Goal: Task Accomplishment & Management: Manage account settings

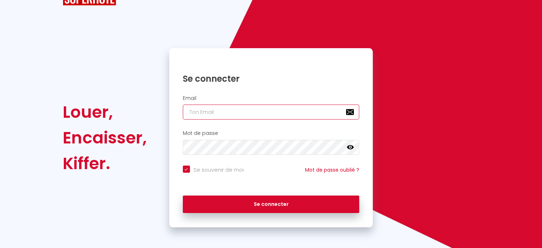
paste input "[EMAIL_ADDRESS][DOMAIN_NAME]"
click at [255, 107] on input "email" at bounding box center [271, 111] width 177 height 15
type input "[EMAIL_ADDRESS][DOMAIN_NAME]"
checkbox input "true"
type input "[EMAIL_ADDRESS][DOMAIN_NAME]"
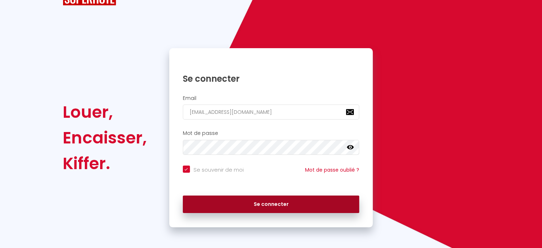
click at [256, 205] on button "Se connecter" at bounding box center [271, 204] width 177 height 18
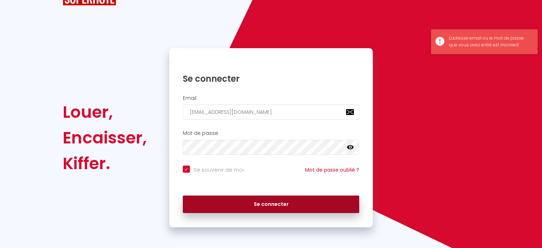
click at [256, 205] on button "Se connecter" at bounding box center [271, 204] width 177 height 18
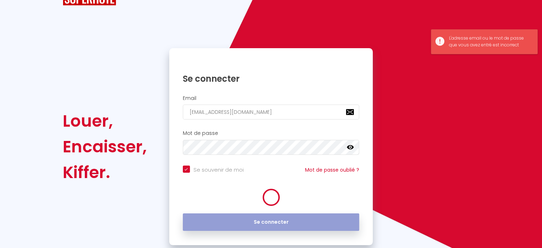
checkbox input "true"
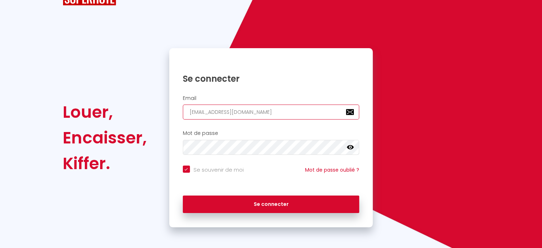
drag, startPoint x: 274, startPoint y: 114, endPoint x: 171, endPoint y: 113, distance: 103.0
click at [171, 113] on div "Email [EMAIL_ADDRESS][DOMAIN_NAME]" at bounding box center [271, 107] width 204 height 25
paste input "[EMAIL_ADDRESS][DOMAIN_NAME]"
type input "[EMAIL_ADDRESS][DOMAIN_NAME]"
checkbox input "true"
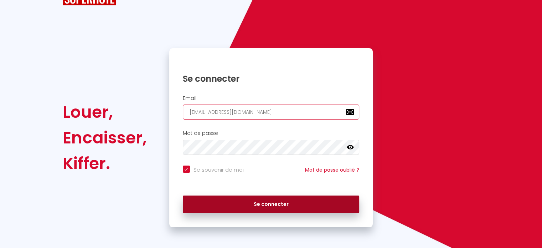
type input "[EMAIL_ADDRESS][DOMAIN_NAME]"
click at [243, 199] on button "Se connecter" at bounding box center [271, 204] width 177 height 18
checkbox input "true"
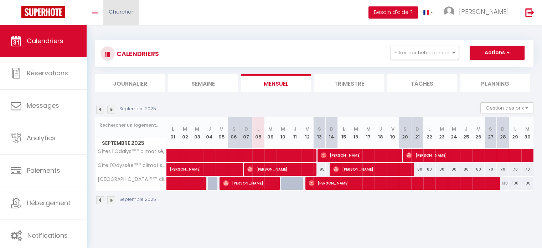
click at [121, 10] on span "Chercher" at bounding box center [121, 11] width 25 height 7
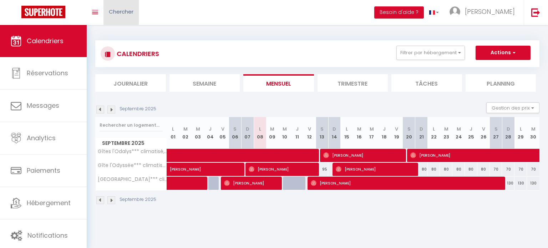
paste input "6426778"
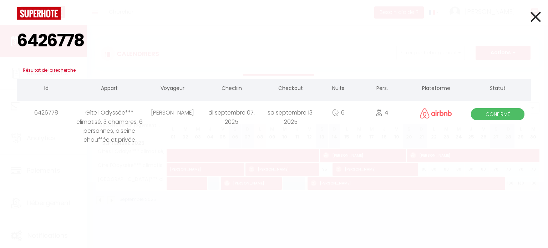
type input "6426778"
click at [176, 128] on div "6426778 Résultat de la recherche Id Appart Voyageur Checkin Checkout Nuits Pers…" at bounding box center [274, 124] width 548 height 248
click at [166, 114] on div "Virginie Le Huu Phuong" at bounding box center [172, 112] width 59 height 23
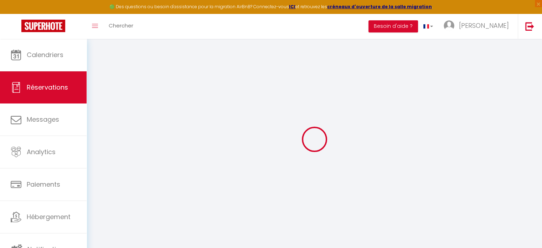
select select
checkbox input "false"
type input "26.4"
select select
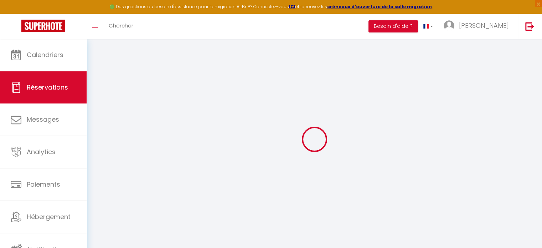
select select
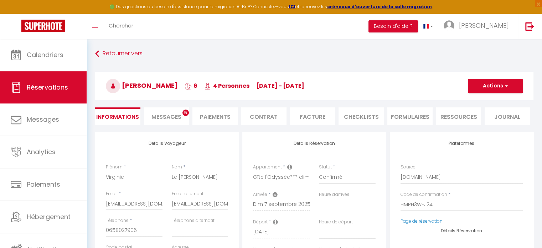
checkbox input "false"
select select
click at [155, 116] on span "Messages" at bounding box center [167, 117] width 30 height 8
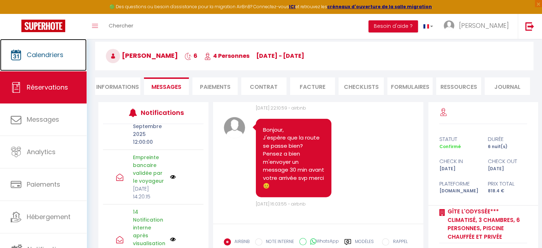
scroll to position [7587, 0]
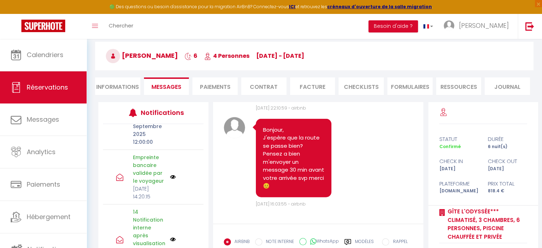
click at [172, 179] on img at bounding box center [173, 177] width 6 height 6
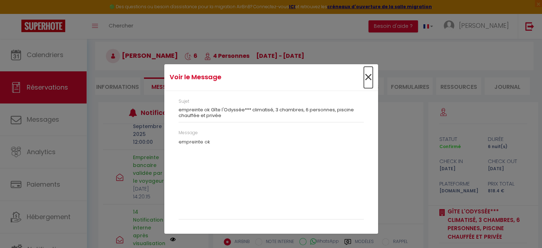
click at [368, 76] on span "×" at bounding box center [368, 77] width 9 height 21
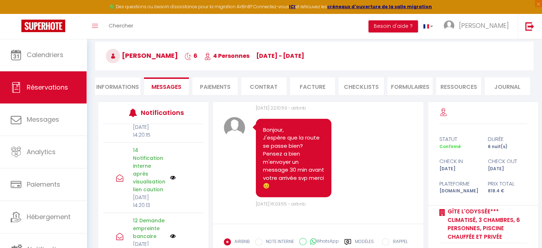
scroll to position [115, 0]
click at [170, 180] on img at bounding box center [173, 177] width 6 height 6
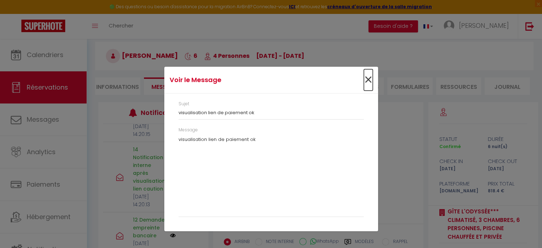
click at [367, 80] on span "×" at bounding box center [368, 79] width 9 height 21
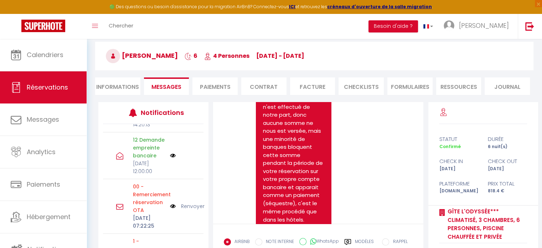
scroll to position [6667, 0]
click at [170, 158] on img at bounding box center [173, 156] width 6 height 6
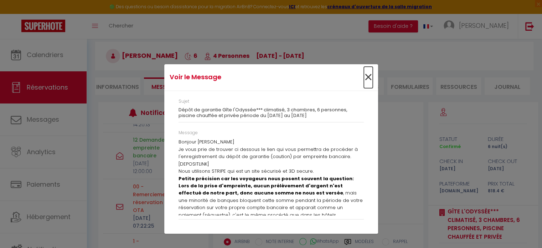
click at [369, 78] on span "×" at bounding box center [368, 77] width 9 height 21
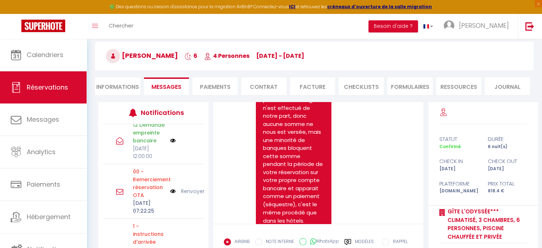
scroll to position [210, 0]
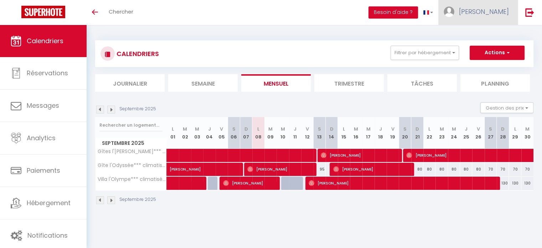
click at [474, 3] on link "[PERSON_NAME]" at bounding box center [479, 12] width 80 height 25
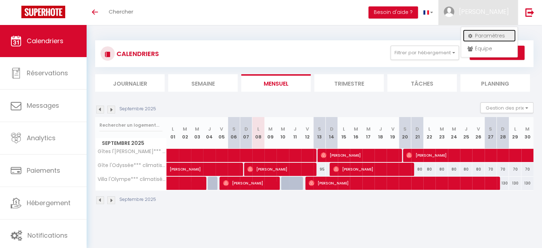
click at [483, 32] on link "Paramètres" at bounding box center [489, 36] width 53 height 12
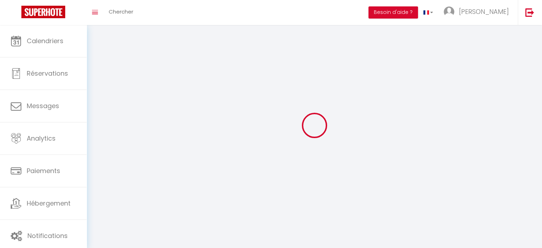
type input "[PERSON_NAME]"
type input "HERMANTIER"
type input "0631603308"
type input "31 chemin de vinchannes"
type input "07260"
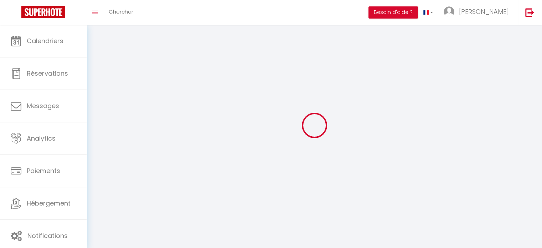
type input "JOYEUSE"
select select "28"
type input "SYQz3TSHznitehZwjXjfmMFjg"
type input "yJZ7aTlAUyvBnToRsYOVMh6PV"
select select "fr"
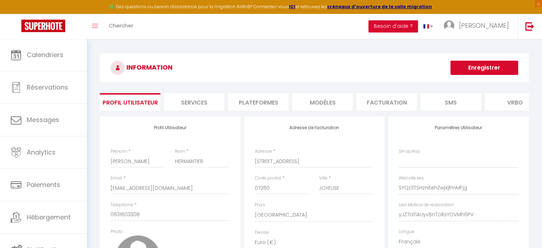
type input "SYQz3TSHznitehZwjXjfmMFjg"
type input "yJZ7aTlAUyvBnToRsYOVMh6PV"
type input "https://app.superhote.com/#/get-available-rentals/yJZ7aTlAUyvBnToRsYOVMh6PV"
click at [264, 98] on li "Plateformes" at bounding box center [258, 101] width 61 height 17
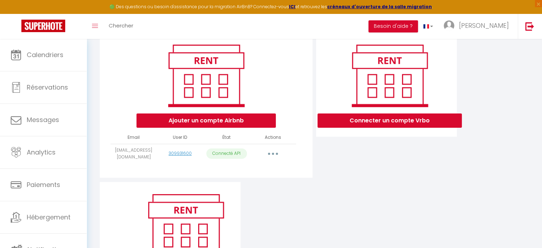
scroll to position [85, 0]
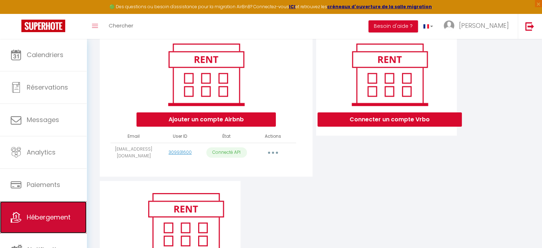
click at [40, 209] on link "Hébergement" at bounding box center [43, 217] width 87 height 32
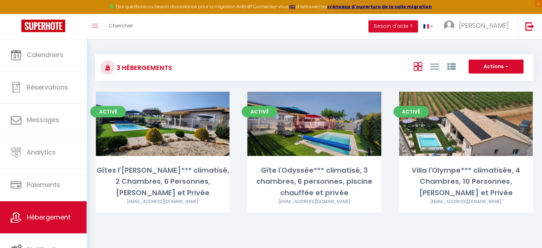
click at [316, 126] on link "Editer" at bounding box center [314, 124] width 43 height 14
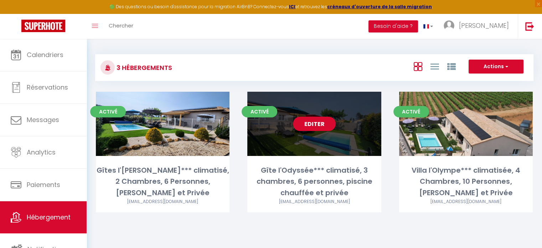
click at [316, 126] on link "Editer" at bounding box center [314, 124] width 43 height 14
select select "3"
select select "2"
select select "1"
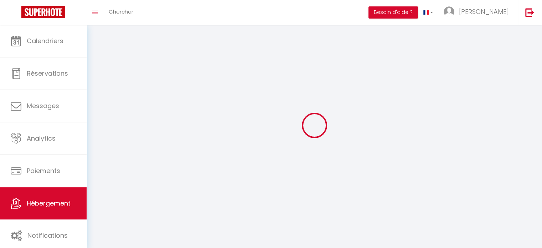
select select
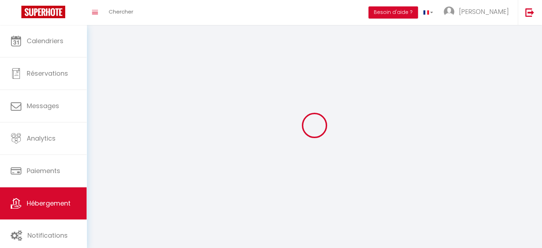
checkbox input "false"
select select
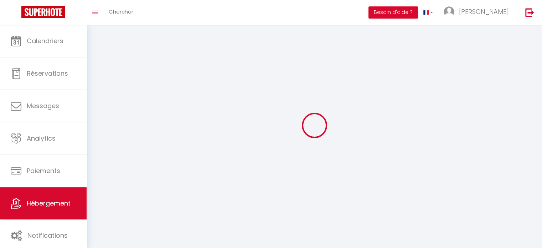
select select
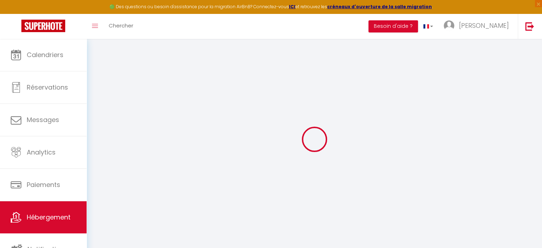
select select "+ 26 %"
select select "+ 28 %"
checkbox input "false"
checkbox input "true"
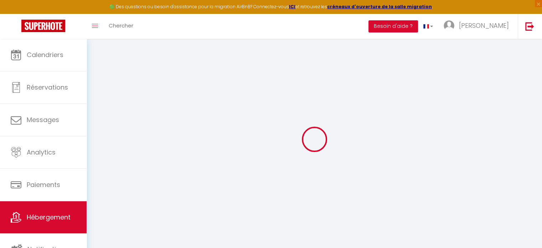
checkbox input "false"
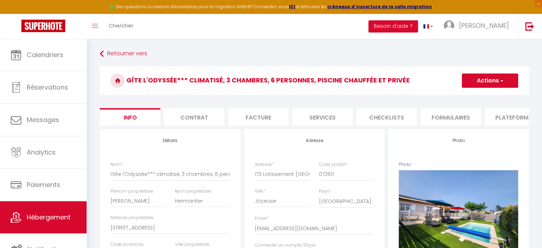
checkbox input "false"
checkbox input "true"
checkbox input "false"
select select "365"
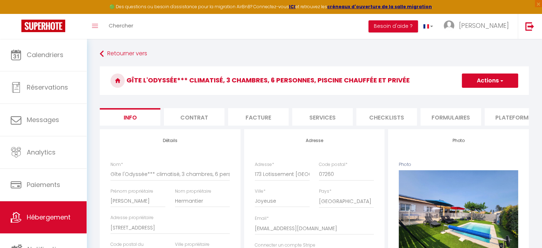
select select "well_reviewed_guests"
select select "EUR"
select select
select select "3730-47917326"
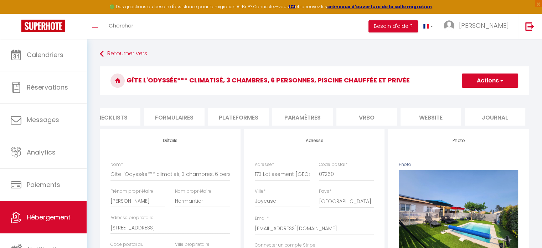
click at [215, 118] on li "Plateformes" at bounding box center [238, 116] width 61 height 17
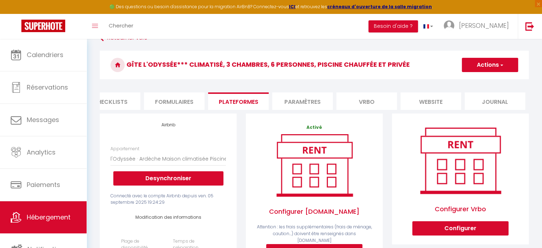
scroll to position [16, 0]
click at [311, 98] on li "Paramètres" at bounding box center [302, 100] width 61 height 17
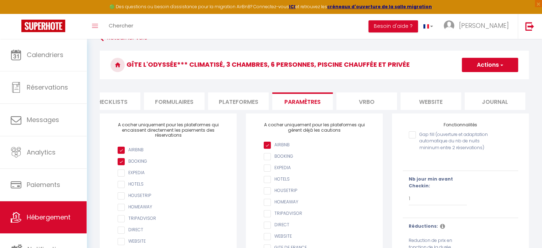
click at [251, 99] on li "Plateformes" at bounding box center [238, 100] width 61 height 17
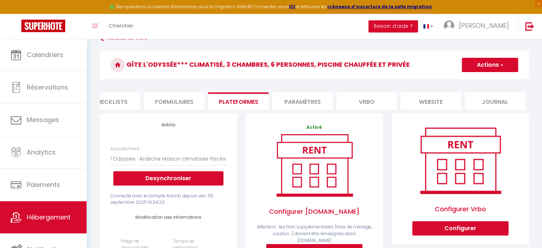
select select
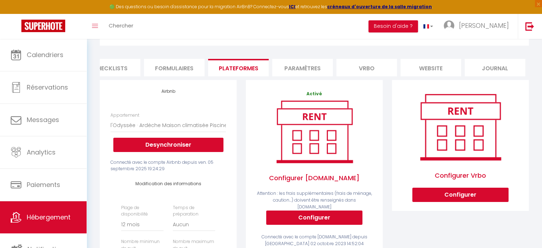
scroll to position [51, 0]
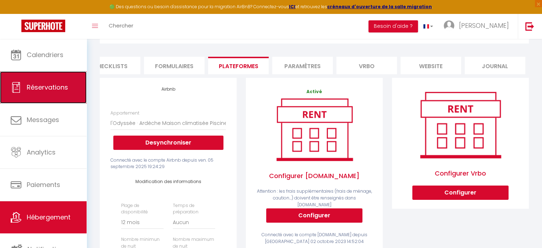
click at [50, 91] on span "Réservations" at bounding box center [47, 87] width 41 height 9
select select "not_cancelled"
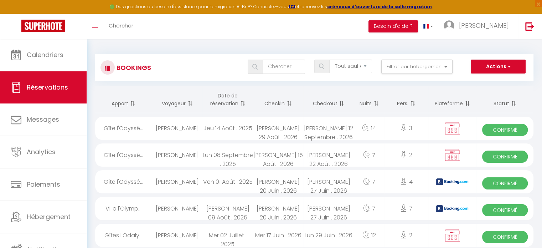
click at [227, 104] on th "Date de réservation" at bounding box center [228, 99] width 50 height 27
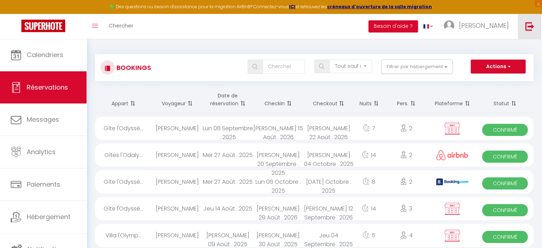
click at [528, 24] on img at bounding box center [530, 26] width 9 height 9
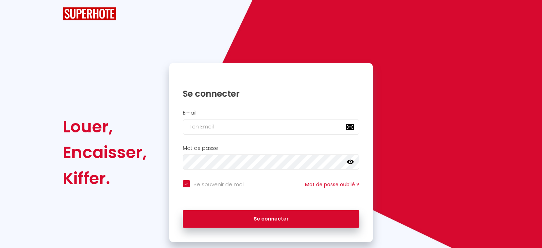
checkbox input "true"
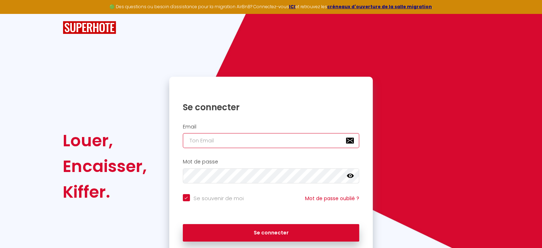
paste input "jeremyferrer@live.fr"
type input "jeremyferrer@live.fr"
checkbox input "true"
click at [271, 138] on input "jeremyferrer@live.fr" at bounding box center [271, 140] width 177 height 15
type input "jeremyferrer@live.fr"
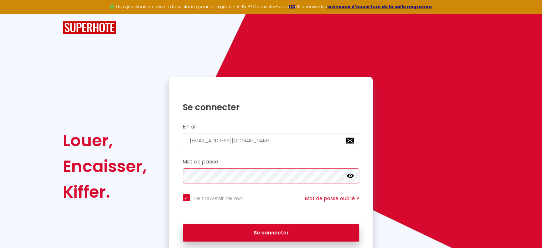
checkbox input "true"
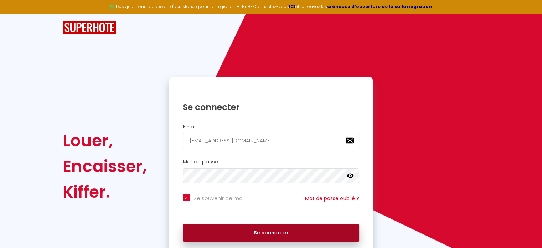
click at [266, 236] on button "Se connecter" at bounding box center [271, 233] width 177 height 18
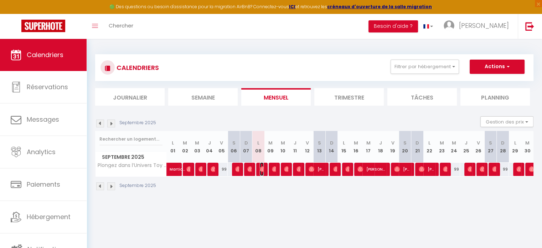
click at [262, 169] on img at bounding box center [263, 169] width 6 height 6
select select "OK"
select select "0"
select select "1"
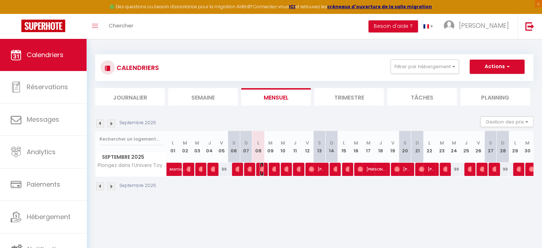
select select "1"
select select
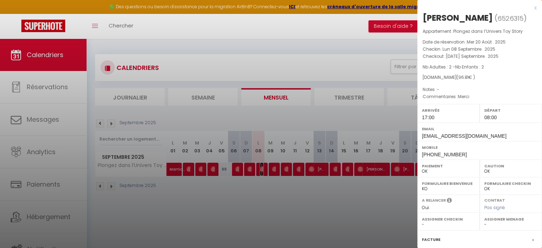
scroll to position [83, 0]
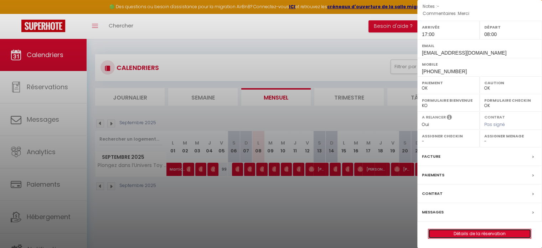
click at [467, 230] on link "Détails de la réservation" at bounding box center [480, 233] width 103 height 9
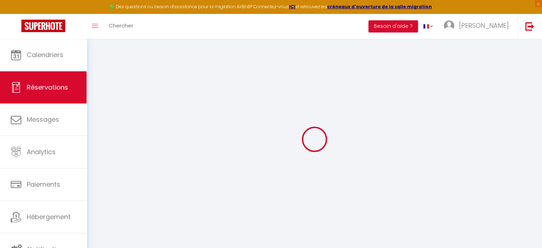
select select
checkbox input "false"
type textarea "Merci"
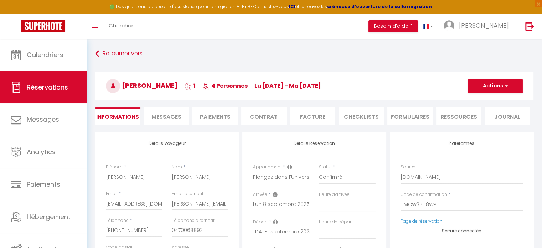
select select
type input "5.91"
select select
checkbox input "false"
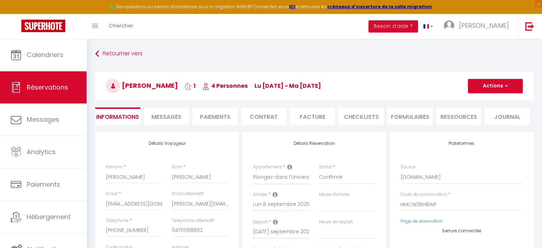
select select
checkbox input "false"
select select "17:00"
select select "08:00"
click at [170, 119] on span "Messages" at bounding box center [167, 117] width 30 height 8
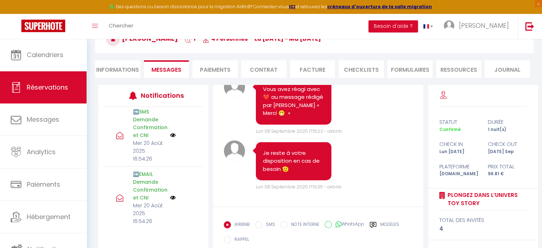
scroll to position [47, 0]
click at [535, 28] on link at bounding box center [530, 26] width 24 height 25
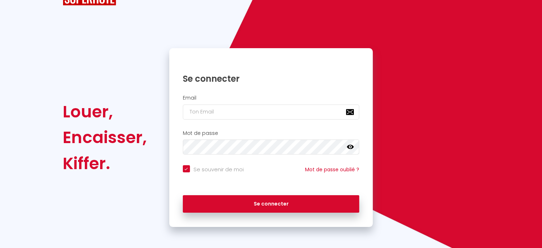
checkbox input "true"
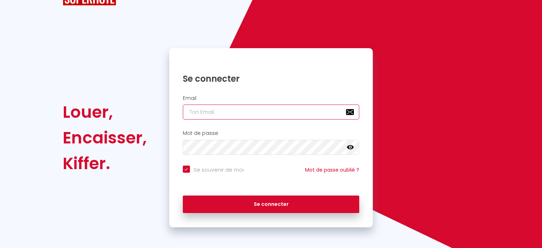
paste input "elisaeden@hotmail.fr"
type input "elisaeden@hotmail.fr"
checkbox input "true"
click at [247, 113] on input "elisaeden@hotmail.fr" at bounding box center [271, 111] width 177 height 15
type input "elisaeden@hotmail.fr"
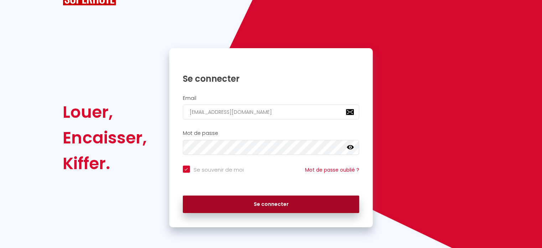
click at [257, 211] on button "Se connecter" at bounding box center [271, 204] width 177 height 18
checkbox input "true"
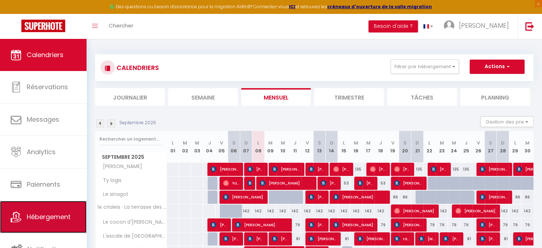
click at [46, 220] on span "Hébergement" at bounding box center [49, 216] width 44 height 9
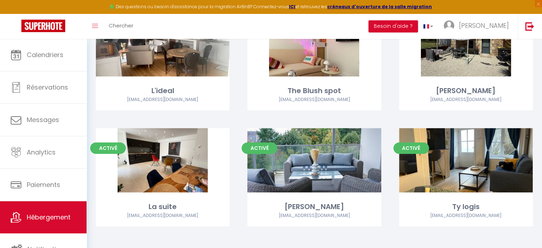
scroll to position [432, 0]
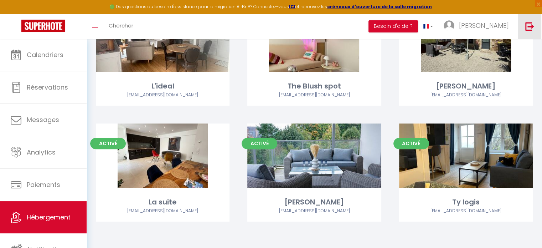
click at [528, 27] on img at bounding box center [530, 26] width 9 height 9
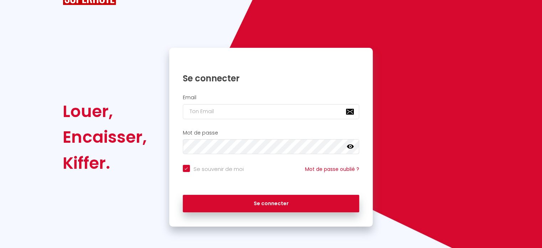
scroll to position [29, 0]
checkbox input "true"
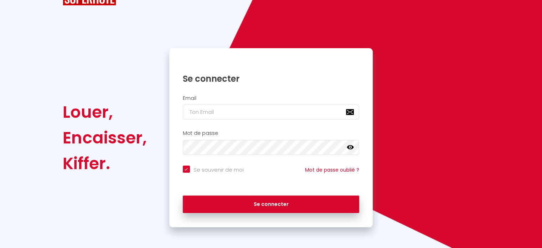
click at [274, 104] on div "Email" at bounding box center [271, 107] width 195 height 25
paste input "laconciergerieduvaret.arc2000@gmail.com"
type input "laconciergerieduvaret.arc2000@gmail.com"
checkbox input "true"
click at [274, 111] on input "laconciergerieduvaret.arc2000@gmail.com" at bounding box center [271, 111] width 177 height 15
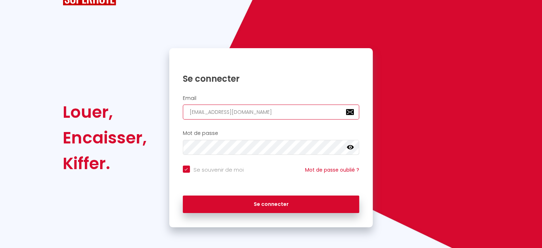
type input "laconciergerieduvaret.arc2000@gmail.com"
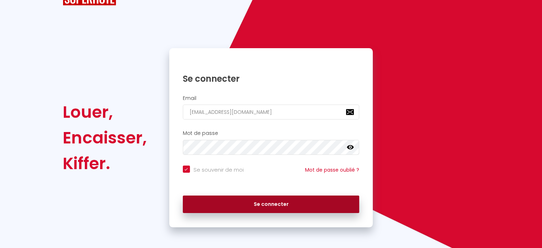
click at [276, 202] on button "Se connecter" at bounding box center [271, 204] width 177 height 18
checkbox input "true"
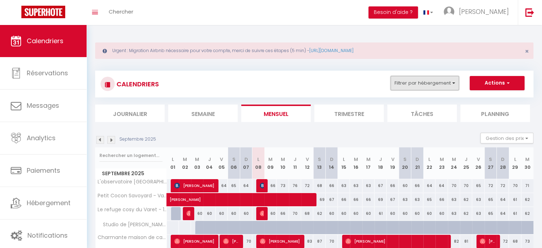
click at [428, 85] on button "Filtrer par hébergement" at bounding box center [425, 83] width 68 height 14
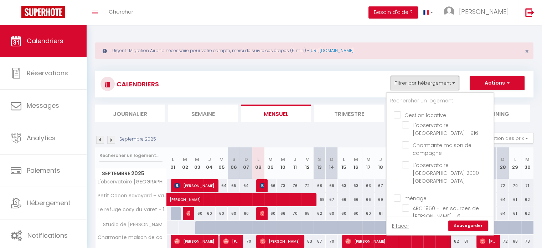
click at [428, 85] on button "Filtrer par hébergement" at bounding box center [425, 83] width 68 height 14
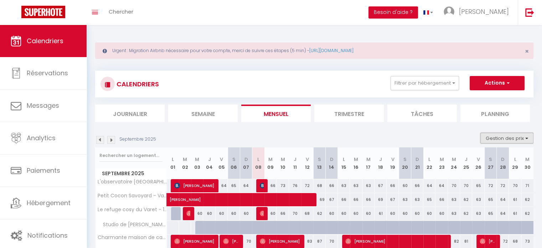
click at [504, 141] on button "Gestion des prix" at bounding box center [507, 138] width 53 height 11
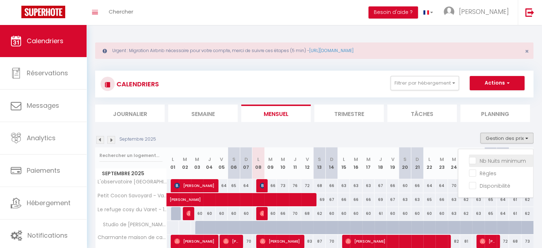
click at [491, 158] on input "Nb Nuits minimum" at bounding box center [501, 160] width 64 height 7
checkbox input "true"
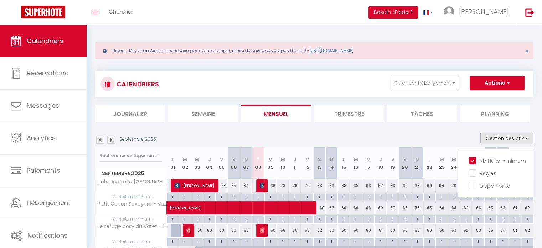
click at [381, 137] on div "Septembre 2025 Gestion des prix Nb Nuits minimum Règles Disponibilité" at bounding box center [314, 140] width 439 height 15
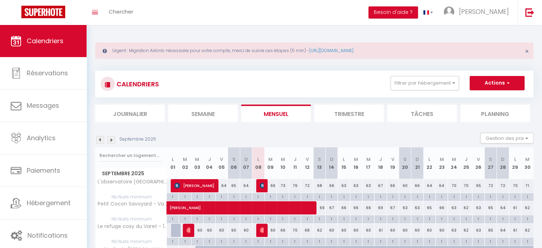
click at [350, 111] on li "Trimestre" at bounding box center [349, 112] width 70 height 17
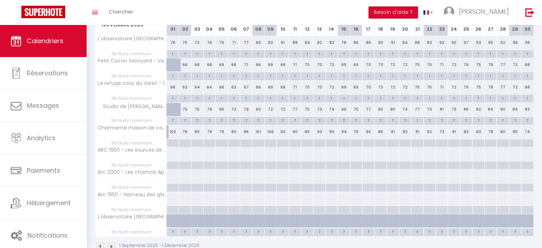
scroll to position [600, 0]
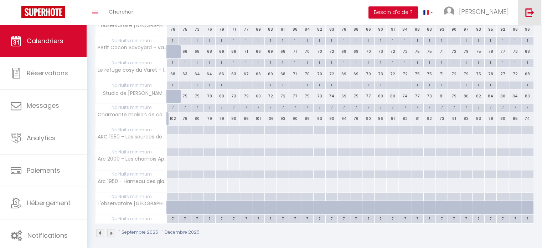
click at [528, 15] on img at bounding box center [530, 12] width 9 height 9
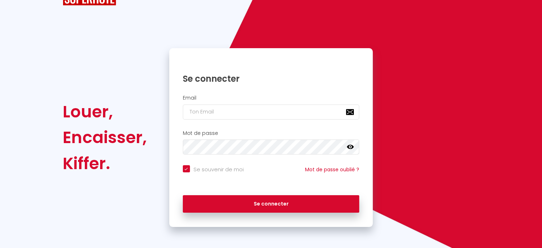
checkbox input "true"
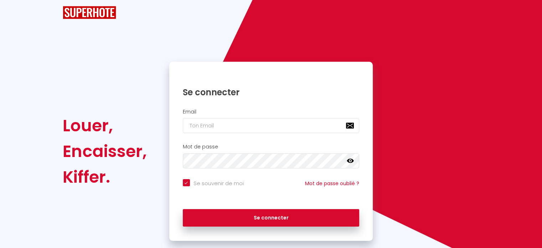
scroll to position [29, 0]
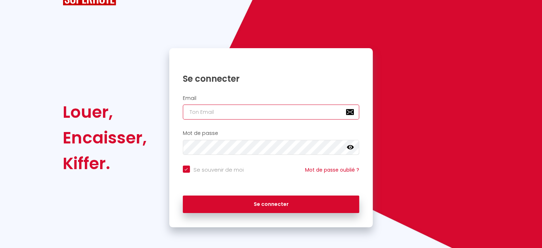
click at [255, 112] on input "email" at bounding box center [271, 111] width 177 height 15
paste input "f.kuhner@hotmail.com"
type input "f.kuhner@hotmail.com"
checkbox input "true"
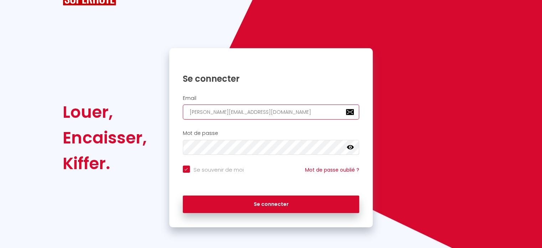
type input "f.kuhner@hotmail.com"
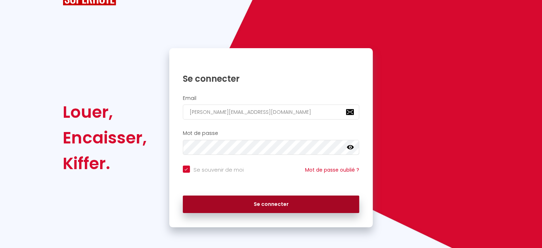
click at [249, 209] on button "Se connecter" at bounding box center [271, 204] width 177 height 18
checkbox input "true"
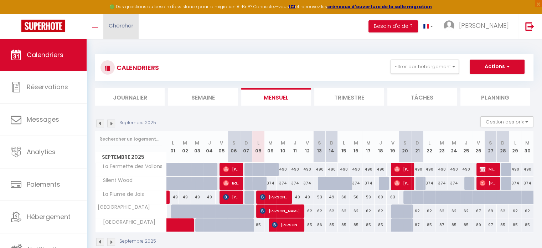
click at [122, 21] on link "Chercher" at bounding box center [120, 26] width 35 height 25
paste input "6634716"
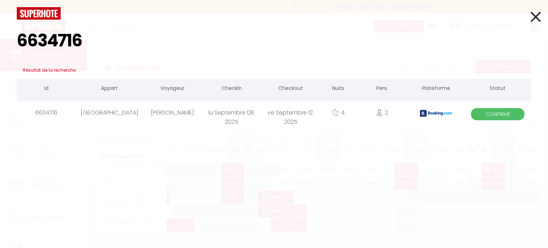
type input "6634716"
click at [174, 124] on div "Christine Schürmann" at bounding box center [172, 112] width 59 height 23
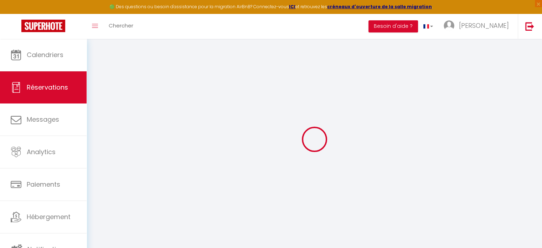
type input "Christine"
type input "Schürmann"
type input "cschur.407404@guest.booking.com"
type input "+4915128853275"
type input "Rathausgasse2"
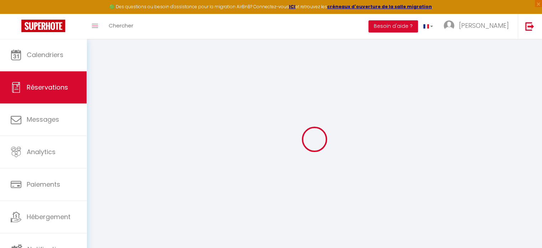
type input "78050 Villingen Schwenningen"
select select "DE"
type input "44.49"
type input "4.33"
select select "30820"
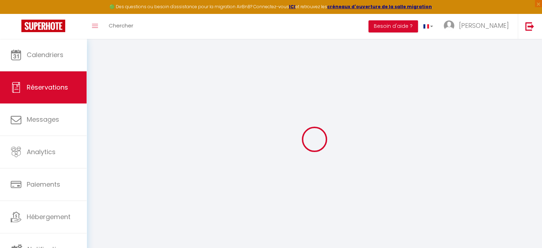
select select "1"
select select
type input "2"
select select "12"
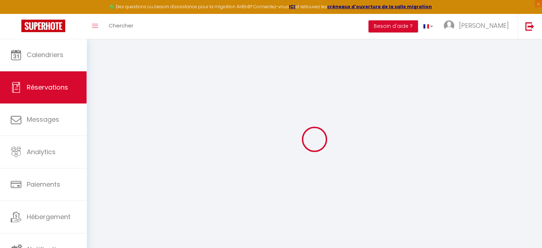
select select "15"
type input "251.6"
checkbox input "false"
type input "0"
select select "2"
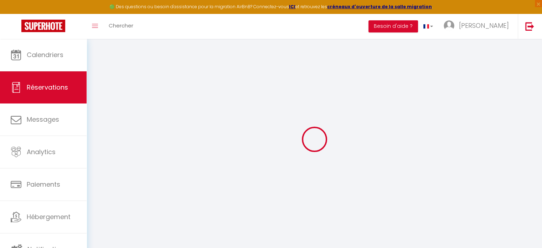
type input "0"
select select
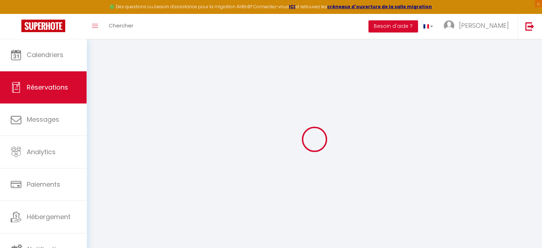
checkbox input "false"
select select
checkbox input "false"
select select
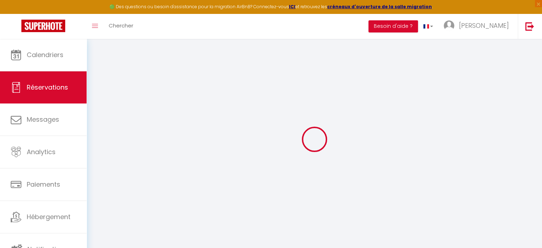
select select
checkbox input "false"
type textarea "** THIS RESERVATION HAS BEEN PRE-PAID ** Reservation has a cancellation grace p…"
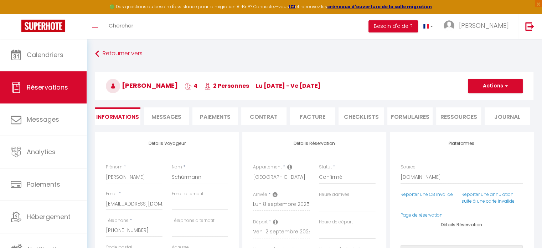
type input "45"
type input "12.58"
select select
checkbox input "false"
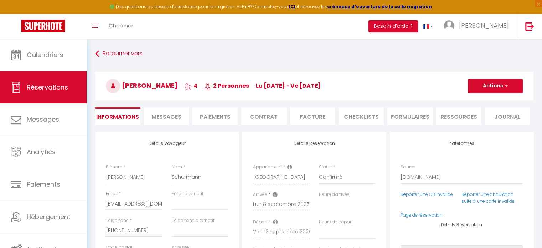
select select
click at [170, 114] on span "Messages" at bounding box center [167, 117] width 30 height 8
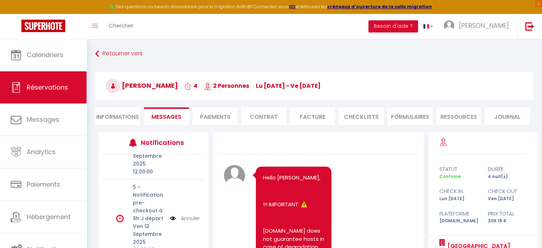
select select
click at [107, 116] on li "Informations" at bounding box center [117, 115] width 45 height 17
select select
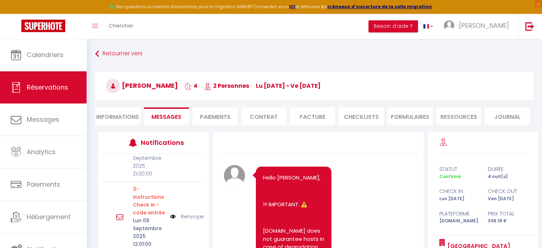
select select
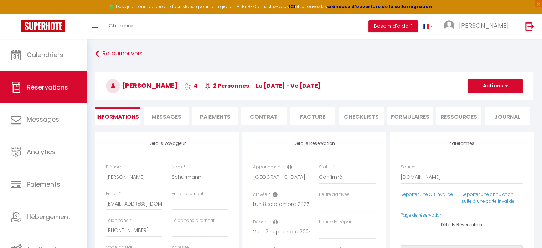
click at [213, 118] on li "Paiements" at bounding box center [215, 115] width 45 height 17
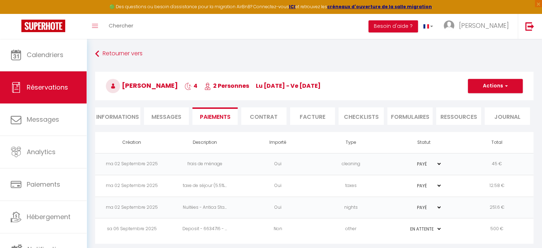
click at [124, 118] on li "Informations" at bounding box center [117, 115] width 45 height 17
select select
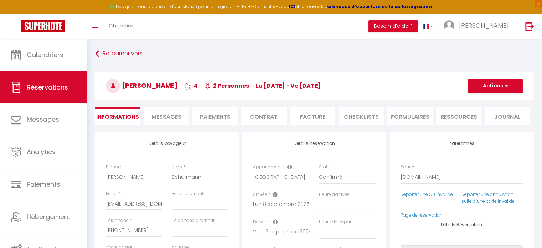
click at [165, 118] on span "Messages" at bounding box center [167, 117] width 30 height 8
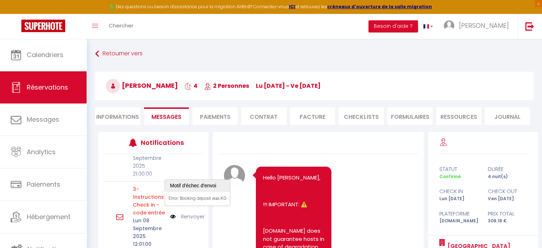
click at [149, 194] on p "3- Instructions Check in - code entrée" at bounding box center [149, 200] width 32 height 31
click at [210, 117] on li "Paiements" at bounding box center [215, 115] width 45 height 17
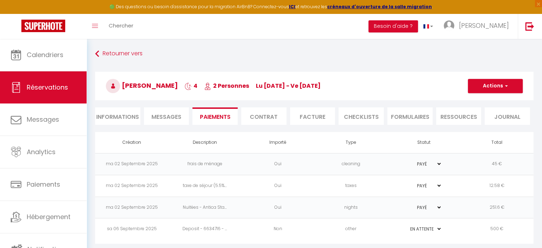
click at [290, 224] on td "Non" at bounding box center [277, 229] width 73 height 22
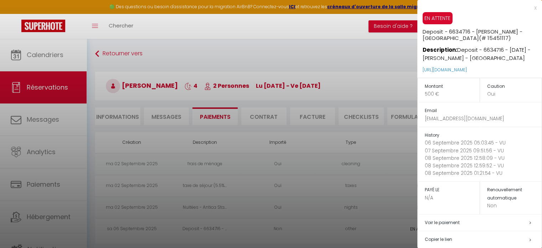
click at [207, 61] on div at bounding box center [271, 124] width 542 height 248
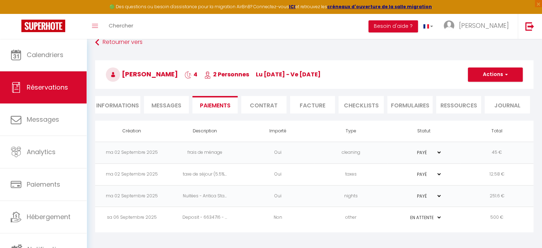
scroll to position [2, 0]
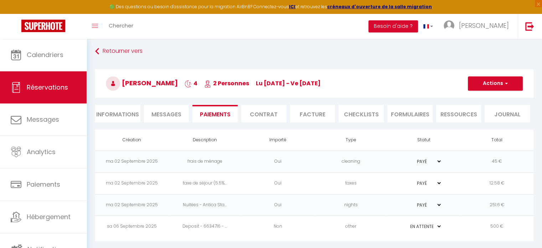
click at [155, 115] on span "Messages" at bounding box center [167, 114] width 30 height 8
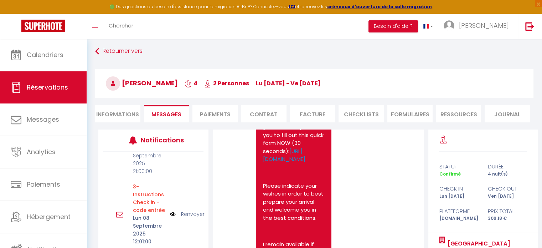
scroll to position [362, 0]
click at [287, 164] on link "https://superhote.com/applink/booking/1ns2uoPO69/welcome" at bounding box center [284, 156] width 42 height 16
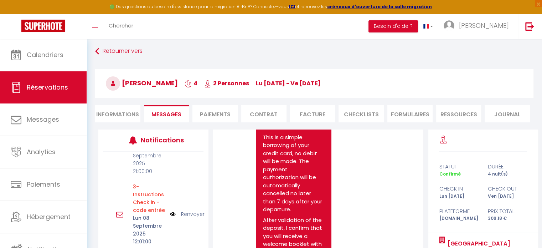
scroll to position [2062, 0]
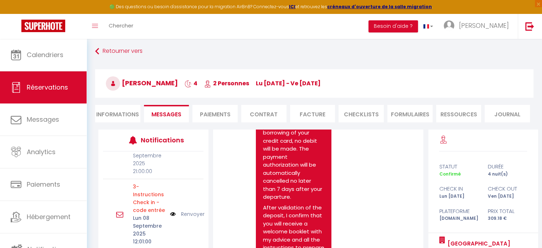
click at [277, 102] on link "https://superhote.com/applink/p/7kTPuDbs" at bounding box center [284, 94] width 42 height 16
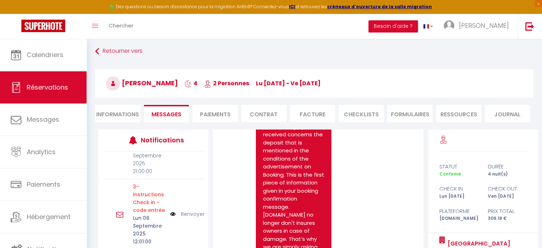
scroll to position [2408, 0]
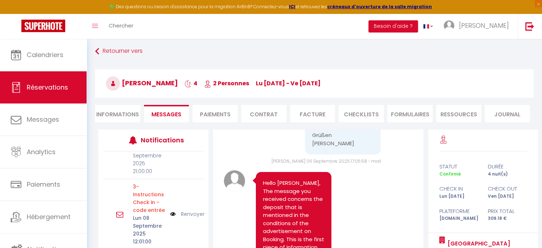
click at [324, 148] on pre "Ich bin etwas irritiert. Ich habe die Rechnung für die Unterkunft bereits bezah…" at bounding box center [342, 111] width 61 height 72
drag, startPoint x: 309, startPoint y: 166, endPoint x: 367, endPoint y: 234, distance: 88.6
click at [367, 148] on pre "Ich bin etwas irritiert. Ich habe die Rechnung für die Unterkunft bereits bezah…" at bounding box center [342, 111] width 61 height 72
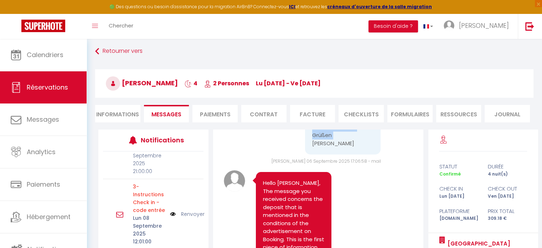
click at [367, 148] on pre "Ich bin etwas irritiert. Ich habe die Rechnung für die Unterkunft bereits bezah…" at bounding box center [342, 111] width 61 height 72
drag, startPoint x: 308, startPoint y: 167, endPoint x: 367, endPoint y: 244, distance: 96.1
click at [367, 155] on div "Ich bin etwas irritiert. Ich habe die Rechnung für die Unterkunft bereits bezah…" at bounding box center [343, 111] width 76 height 87
click at [257, 165] on div "Ich bin etwas irritiert. Ich habe die Rechnung für die Unterkunft bereits bezah…" at bounding box center [318, 115] width 189 height 98
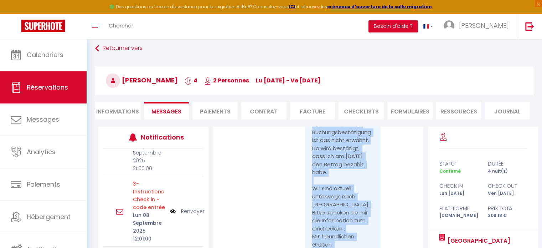
scroll to position [2801, 0]
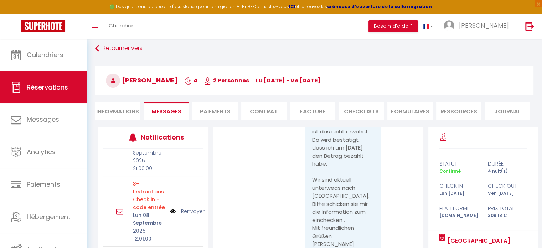
drag, startPoint x: 261, startPoint y: 145, endPoint x: 305, endPoint y: 168, distance: 49.9
click at [248, 199] on div "Sehr geehrte Damen und Herren, In meiner Buchungsbestätigung ist das nicht erwä…" at bounding box center [318, 176] width 189 height 179
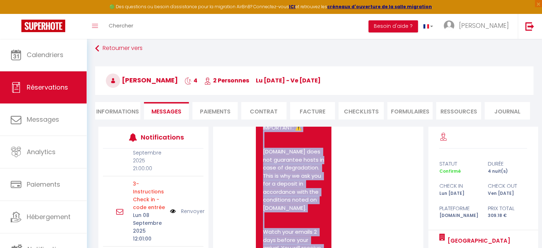
scroll to position [3029, 0]
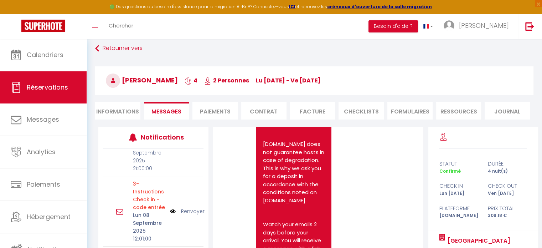
drag, startPoint x: 308, startPoint y: 181, endPoint x: 342, endPoint y: 135, distance: 57.3
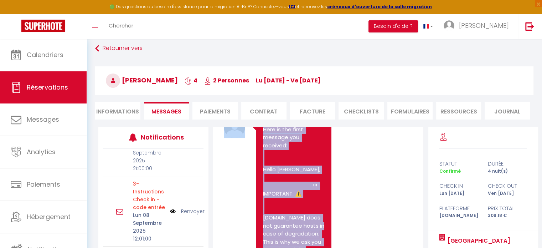
scroll to position [2959, 0]
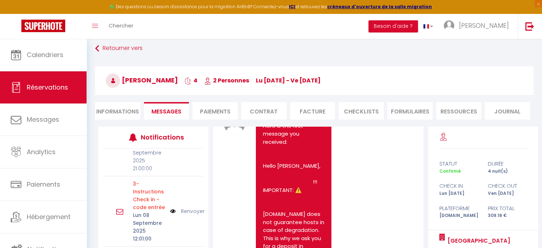
drag, startPoint x: 308, startPoint y: 160, endPoint x: 351, endPoint y: 192, distance: 53.3
click at [351, 97] on div "Sehr geehrte Damen und Herren, In meiner Buchungsbestätigung ist das nicht erwä…" at bounding box center [343, 13] width 76 height 167
click at [273, 107] on div "Sehr geehrte Damen und Herren, In meiner Buchungsbestätigung ist das nicht erwä…" at bounding box center [318, 18] width 189 height 179
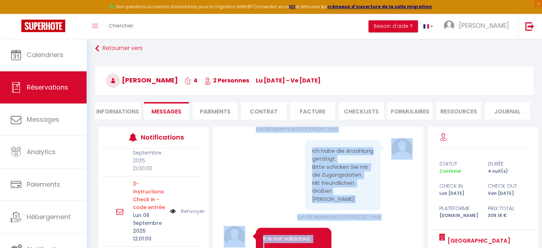
scroll to position [3555, 0]
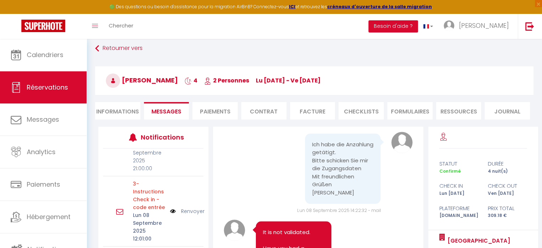
drag, startPoint x: 263, startPoint y: 141, endPoint x: 312, endPoint y: 188, distance: 67.6
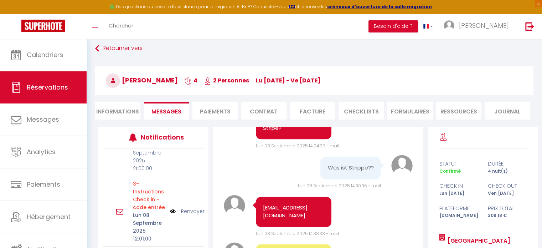
scroll to position [3700, 0]
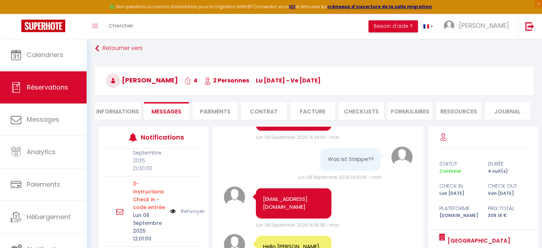
drag, startPoint x: 308, startPoint y: 152, endPoint x: 373, endPoint y: 198, distance: 79.5
click at [373, 59] on div "Ich habe die Anzahlung getätigt. Bitte schicken Sie mir die Zugangsdaten Mit fr…" at bounding box center [343, 24] width 76 height 71
click at [271, 69] on div "Ich habe die Anzahlung getätigt. Bitte schicken Sie mir die Zugangsdaten Mit fr…" at bounding box center [318, 28] width 189 height 82
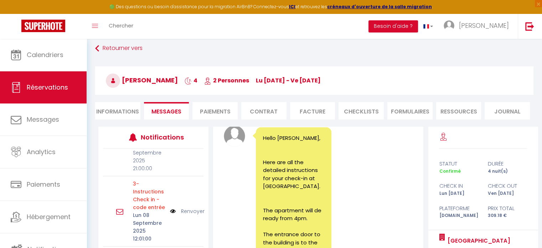
scroll to position [3783, 0]
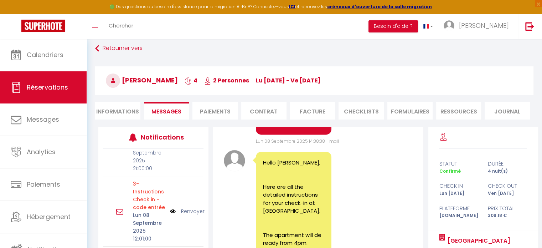
drag, startPoint x: 261, startPoint y: 153, endPoint x: 290, endPoint y: 184, distance: 43.1
click at [290, 47] on div "It is not validated. Have you had a confirmation on Stripe?" at bounding box center [294, 20] width 76 height 55
click at [244, 57] on div "Note Sms It is not validated. Have you had a confirmation on Stripe? Lun 08 Sep…" at bounding box center [318, 24] width 189 height 66
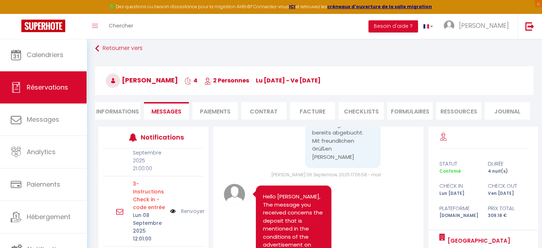
scroll to position [2391, 0]
click at [215, 102] on li "Paiements" at bounding box center [215, 110] width 45 height 17
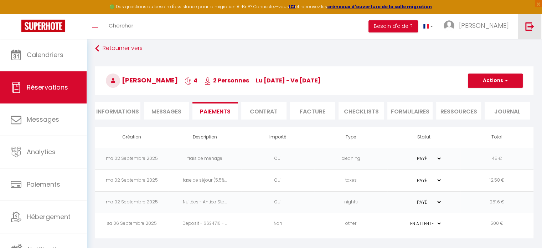
click at [529, 26] on img at bounding box center [530, 26] width 9 height 9
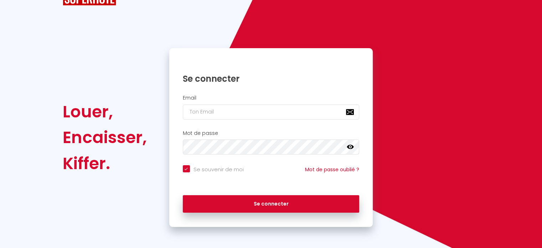
checkbox input "true"
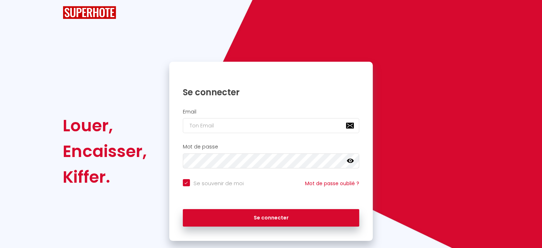
scroll to position [29, 0]
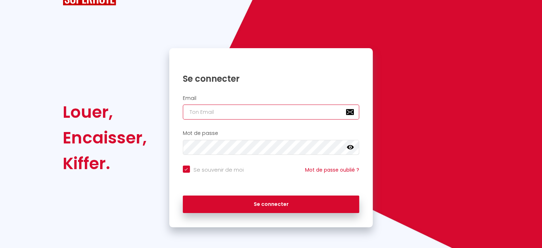
paste input "conciergeriedugrandest@gmail.com"
type input "conciergeriedugrandest@gmail.com"
checkbox input "true"
click at [253, 113] on input "conciergeriedugrandest@gmail.com" at bounding box center [271, 111] width 177 height 15
type input "conciergeriedugrandest@gmail.com"
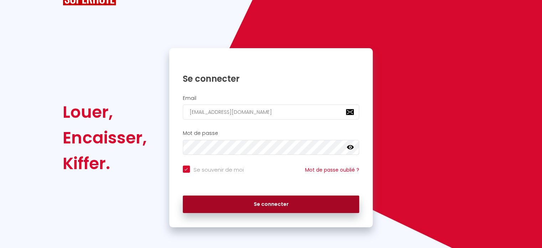
click at [257, 204] on button "Se connecter" at bounding box center [271, 204] width 177 height 18
checkbox input "true"
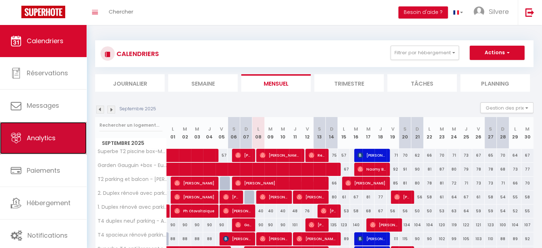
click at [67, 136] on link "Analytics" at bounding box center [43, 138] width 87 height 32
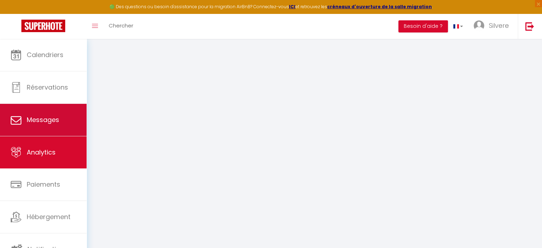
select select "2025"
select select "9"
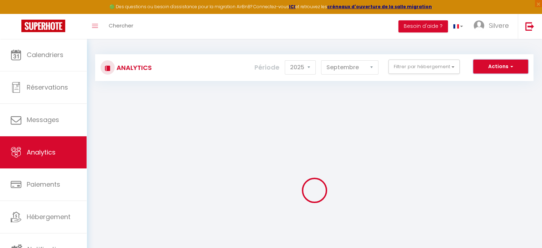
click at [504, 65] on button "Actions" at bounding box center [501, 67] width 55 height 14
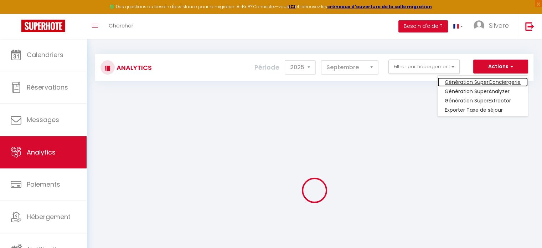
click at [485, 85] on link "Génération SuperConciergerie" at bounding box center [483, 81] width 90 height 9
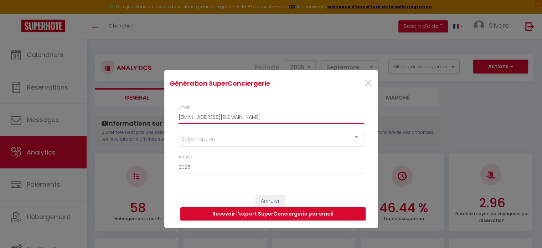
drag, startPoint x: 304, startPoint y: 113, endPoint x: 144, endPoint y: 133, distance: 160.6
click at [144, 133] on div "Génération SuperConciergerie × Email conciergeriedugrandest@gmail.com Select op…" at bounding box center [271, 124] width 542 height 248
type input "lindsay@superhote.com"
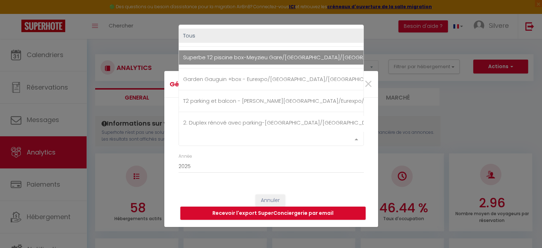
click at [208, 137] on div "Select option" at bounding box center [271, 139] width 185 height 14
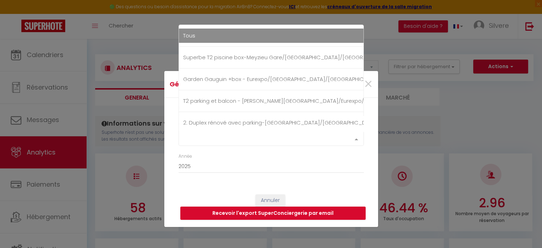
click at [222, 132] on div "Select option Tous Superbe T2 piscine box-Meyzieu Gare/Stade/Eurexpo Garden Gau…" at bounding box center [271, 139] width 185 height 14
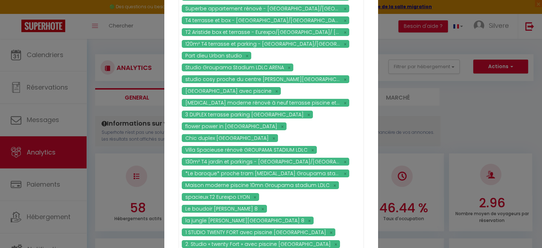
scroll to position [251, 0]
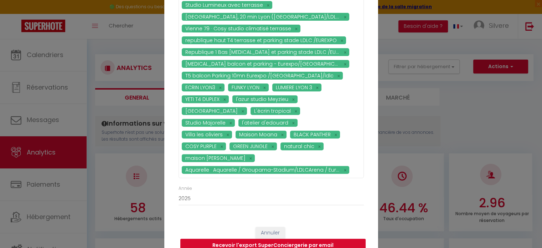
click at [257, 239] on button "Recevoir l'export SuperConciergerie par email" at bounding box center [272, 246] width 185 height 14
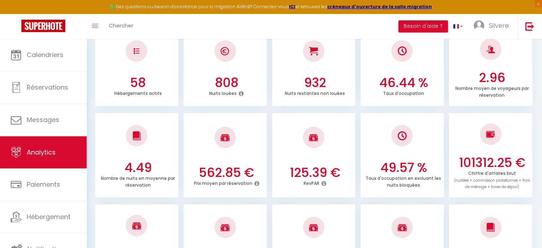
scroll to position [0, 0]
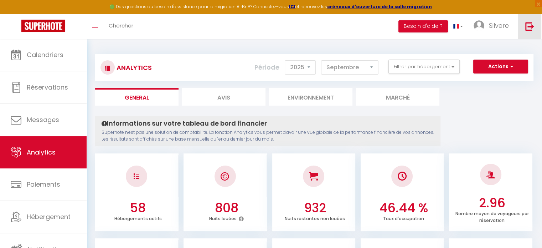
click at [532, 27] on img at bounding box center [530, 26] width 9 height 9
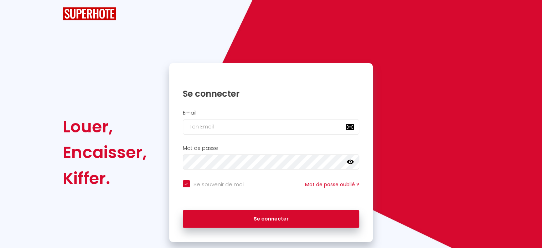
checkbox input "true"
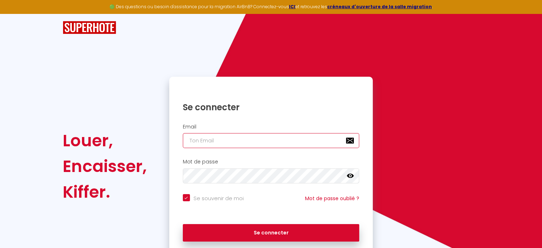
paste input "business.vtm@gmail.com"
type input "business.vtm@gmail.com"
checkbox input "true"
click at [277, 144] on input "business.vtm@gmail.com" at bounding box center [271, 140] width 177 height 15
type input "business.vtm@gmail.com"
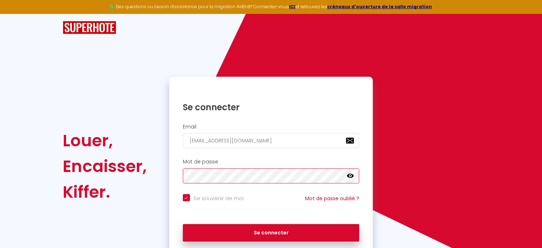
checkbox input "true"
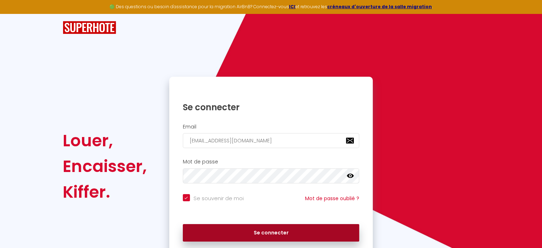
click at [271, 230] on button "Se connecter" at bounding box center [271, 233] width 177 height 18
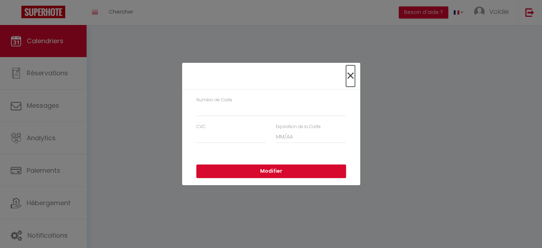
click at [349, 73] on span "×" at bounding box center [350, 75] width 9 height 21
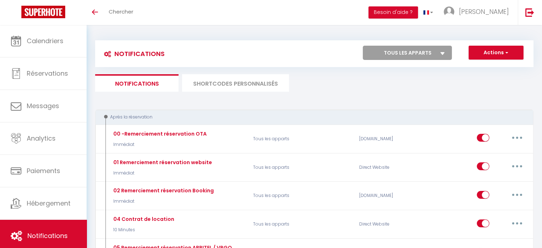
click at [424, 52] on select "Tous les apparts Gîtes l'Odalys*** climatisé, 2 Chambres, 6 Personnes, Piscine …" at bounding box center [407, 53] width 89 height 14
select select "25866"
click at [363, 46] on select "Tous les apparts Gîtes l'Odalys*** climatisé, 2 Chambres, 6 Personnes, Piscine …" at bounding box center [407, 53] width 89 height 14
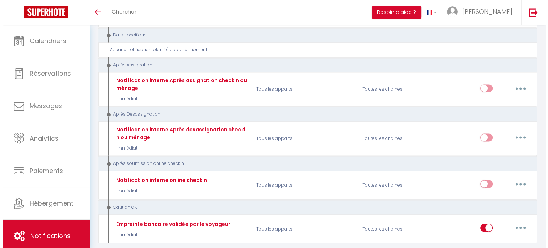
scroll to position [1189, 0]
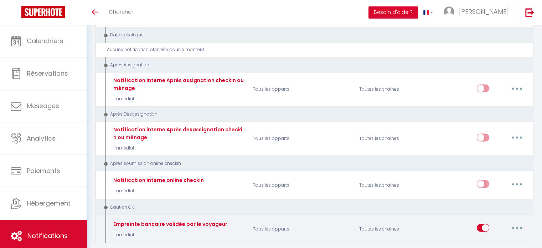
click at [522, 222] on button "button" at bounding box center [517, 227] width 20 height 11
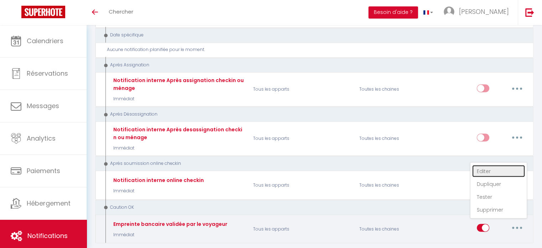
click at [502, 165] on link "Editer" at bounding box center [498, 171] width 53 height 12
type input "Empreinte bancaire validée par le voyageur"
select select "24"
select select "Immédiat"
select select
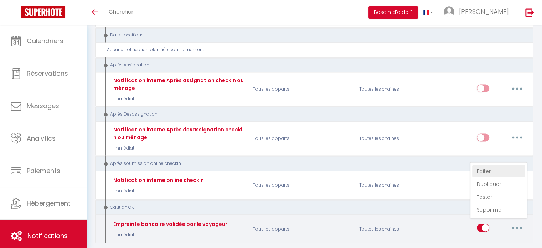
checkbox input "false"
radio input "true"
type input "empreinte ok [RENTAL:NAME]"
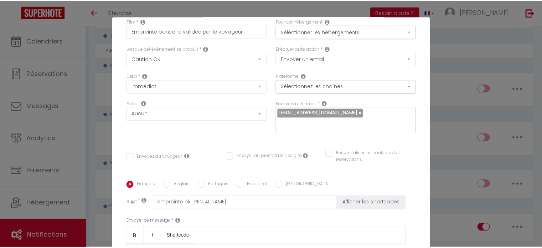
scroll to position [0, 0]
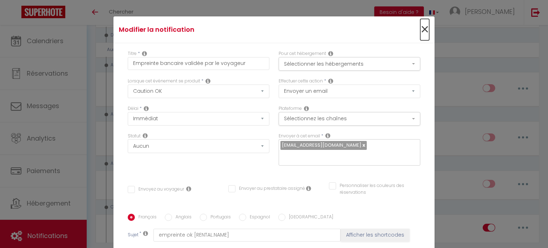
click at [420, 31] on span "×" at bounding box center [424, 29] width 9 height 21
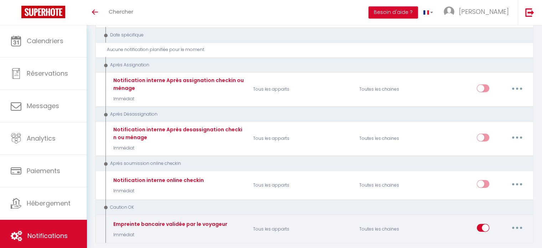
click at [521, 222] on button "button" at bounding box center [517, 227] width 20 height 11
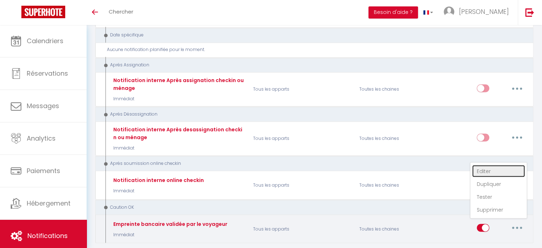
click at [488, 165] on link "Editer" at bounding box center [498, 171] width 53 height 12
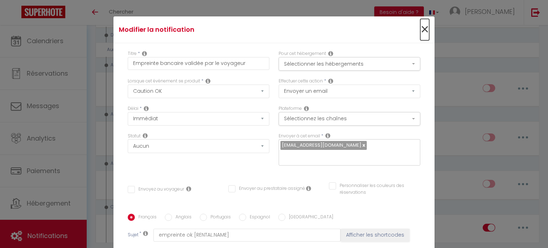
click at [420, 28] on span "×" at bounding box center [424, 29] width 9 height 21
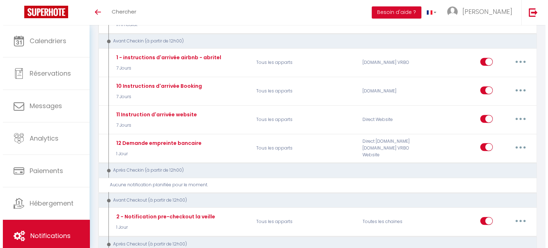
scroll to position [290, 0]
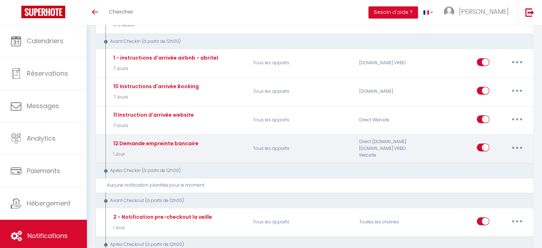
click at [512, 142] on button "button" at bounding box center [517, 147] width 20 height 11
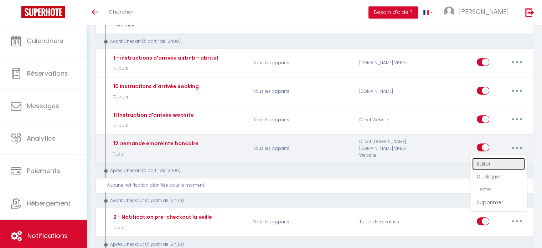
click at [498, 158] on link "Editer" at bounding box center [498, 164] width 53 height 12
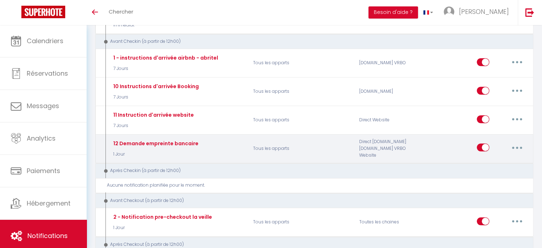
type input "12 Demande empreinte bancaire"
select select "2"
select select "1 Jour"
checkbox input "true"
checkbox input "false"
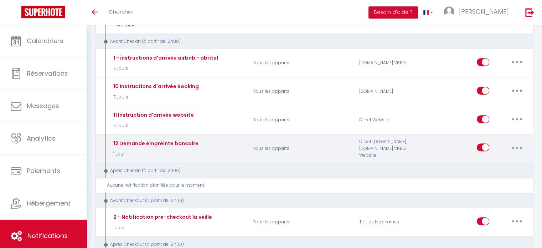
checkbox input "false"
type input "Dépôt de garantie [RENTAL:NAME] période du [CHECKING:DD-MM-YYYY] au [CHECKOUT:D…"
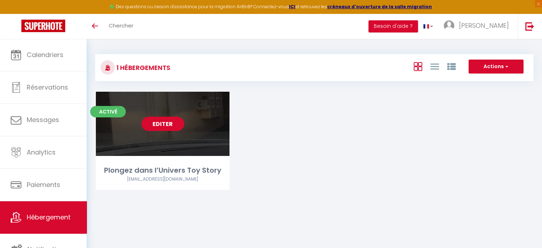
click at [164, 124] on link "Editer" at bounding box center [163, 124] width 43 height 14
click at [160, 123] on link "Editer" at bounding box center [163, 124] width 43 height 14
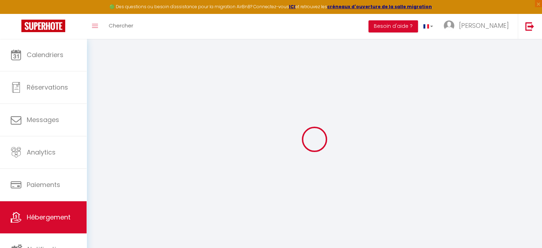
select select "7134-1313744205922749131"
select select "+ 22 %"
select select "+ 20 %"
checkbox input "true"
checkbox input "false"
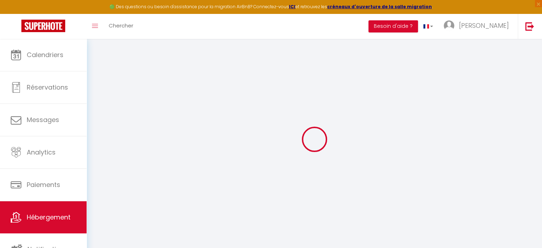
checkbox input "false"
select select "17:00"
select select
select select "11:00"
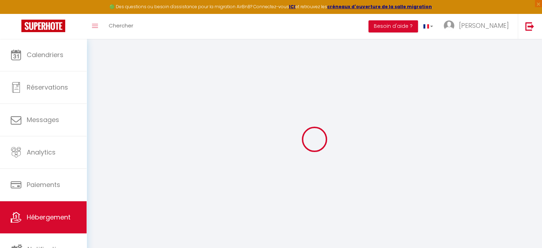
select select "30"
select select "120"
select select "365"
select select "EUR"
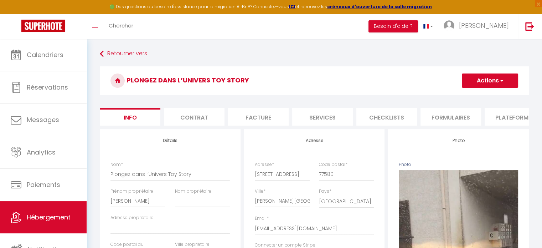
click at [509, 118] on li "Plateformes" at bounding box center [515, 116] width 61 height 17
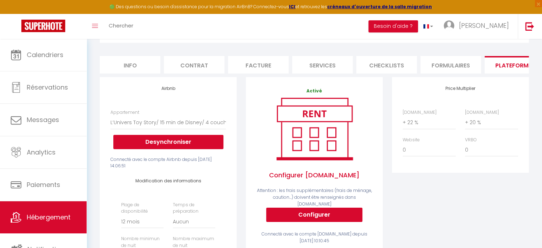
scroll to position [52, 0]
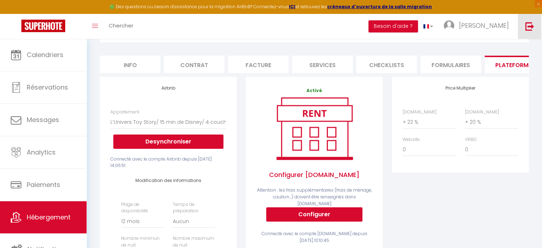
click at [526, 29] on img at bounding box center [530, 26] width 9 height 9
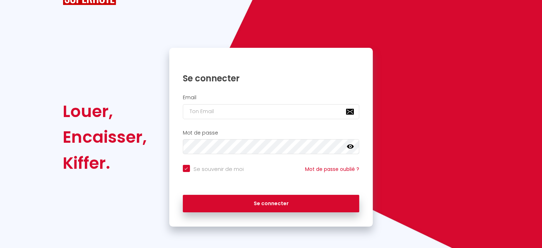
scroll to position [29, 0]
checkbox input "true"
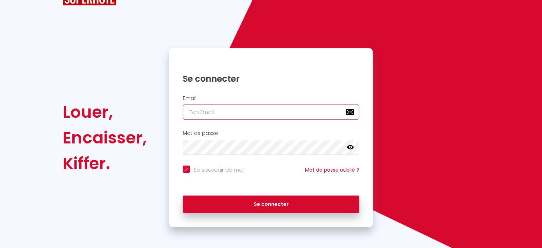
paste input "elisaeden@hotmail.fr"
type input "elisaeden@hotmail.fr"
checkbox input "true"
click at [255, 109] on input "elisaeden@hotmail.fr" at bounding box center [271, 111] width 177 height 15
type input "elisaeden@hotmail.fr"
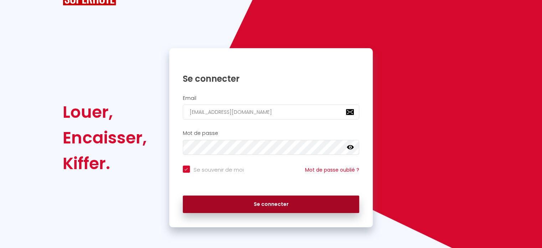
click at [259, 206] on button "Se connecter" at bounding box center [271, 204] width 177 height 18
checkbox input "true"
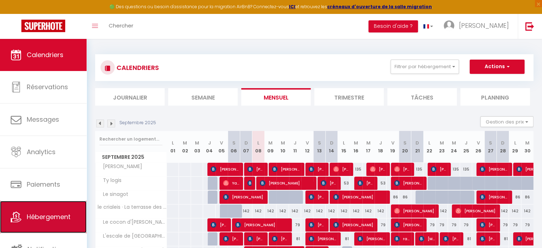
click at [51, 214] on span "Hébergement" at bounding box center [49, 216] width 44 height 9
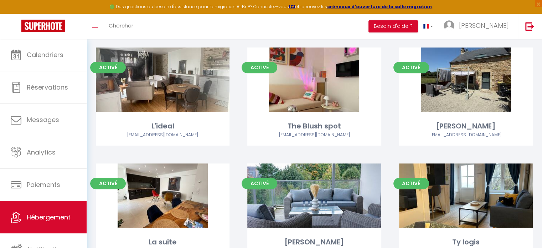
scroll to position [432, 0]
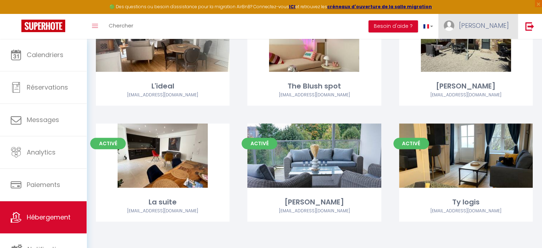
click at [498, 28] on span "Sophie" at bounding box center [484, 25] width 50 height 9
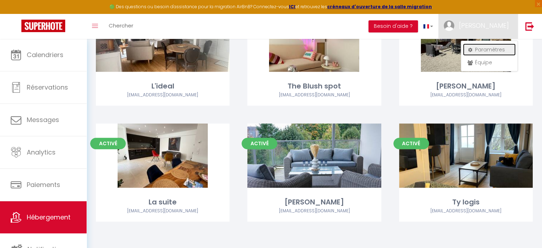
click at [487, 48] on link "Paramètres" at bounding box center [489, 50] width 53 height 12
select select "fr"
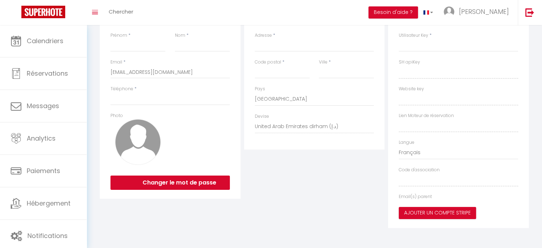
type input "Sophie"
type input "lombard"
type input "+33640051388"
type input "9 Place de la Poissonnerie 9"
type input "56000"
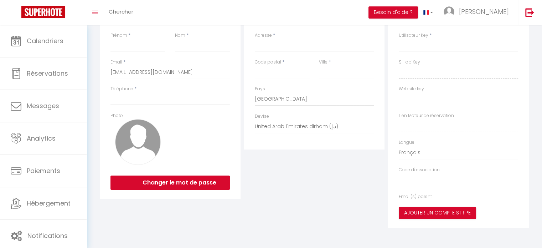
type input "VANNES"
select select "28"
type input "piqbZxwPi7wUVaQQ1X6BGFY7e"
type input "jvIWIe8B8kHUZvXIGllbED0Qu"
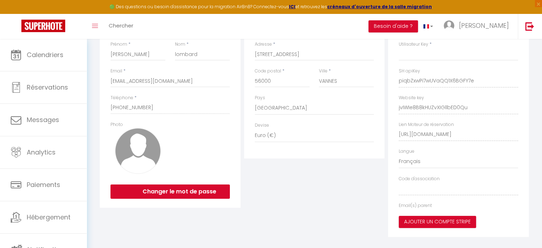
type input "piqbZxwPi7wUVaQQ1X6BGFY7e"
type input "jvIWIe8B8kHUZvXIGllbED0Qu"
type input "https://app.superhote.com/#/get-available-rentals/jvIWIe8B8kHUZvXIGllbED0Qu"
select select "fr"
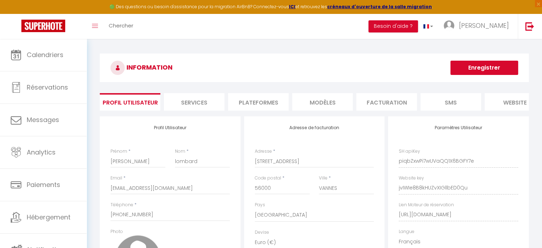
click at [257, 99] on li "Plateformes" at bounding box center [258, 101] width 61 height 17
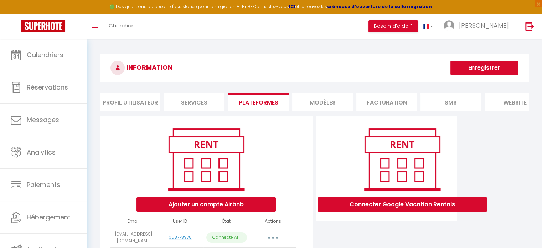
scroll to position [69, 0]
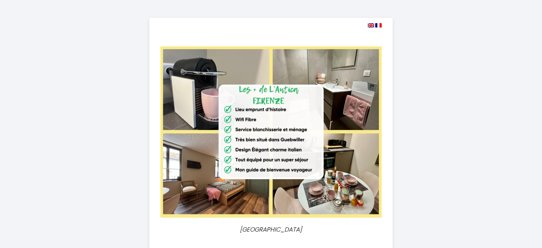
select select
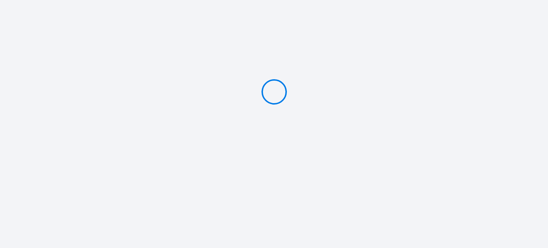
type input "Caution 500 €"
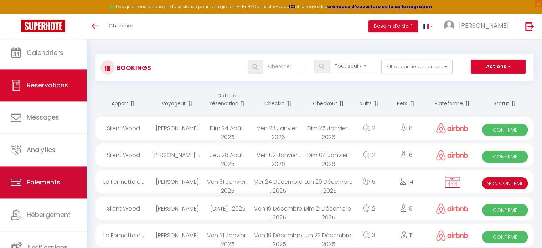
click at [47, 179] on span "Paiements" at bounding box center [44, 182] width 34 height 9
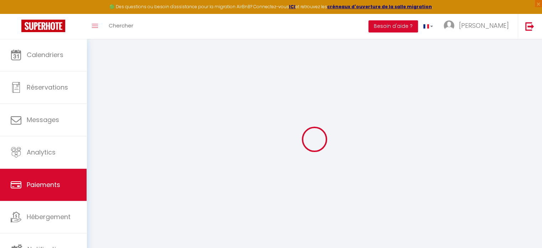
select select "2"
select select "0"
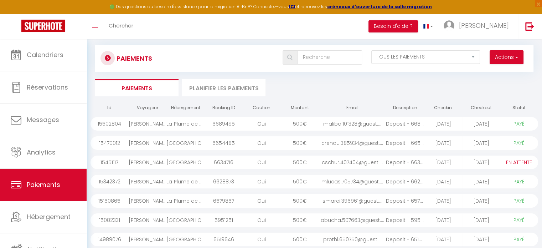
scroll to position [8, 0]
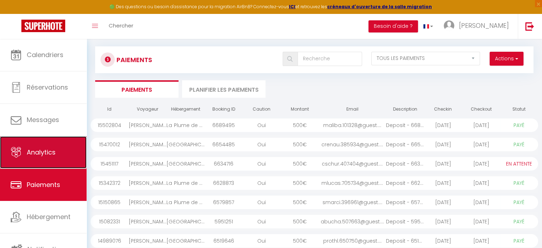
click at [46, 148] on span "Analytics" at bounding box center [41, 152] width 29 height 9
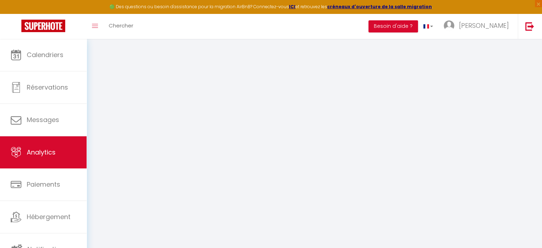
select select "2025"
select select "9"
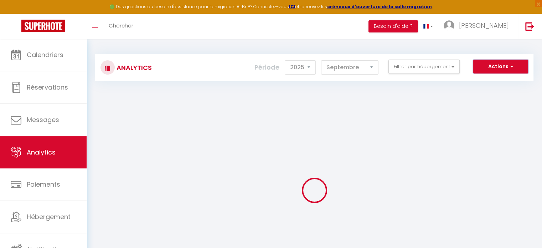
click at [523, 63] on button "Actions" at bounding box center [501, 67] width 55 height 14
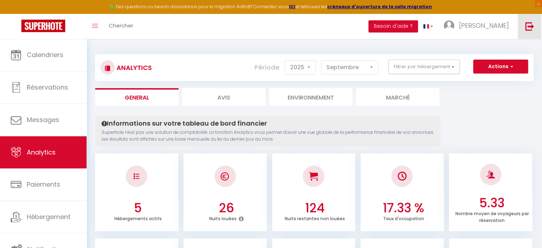
click at [536, 30] on link at bounding box center [530, 26] width 24 height 25
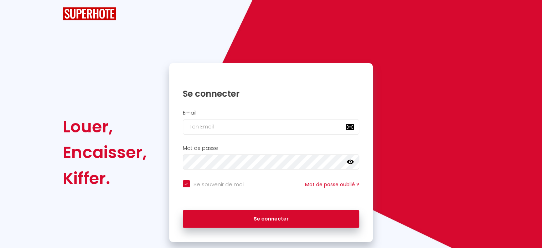
checkbox input "true"
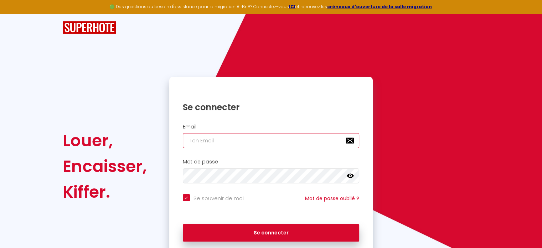
paste input "[EMAIL_ADDRESS][DOMAIN_NAME]"
type input "[EMAIL_ADDRESS][DOMAIN_NAME]"
checkbox input "true"
click at [256, 139] on input "[EMAIL_ADDRESS][DOMAIN_NAME]" at bounding box center [271, 140] width 177 height 15
type input "[EMAIL_ADDRESS][DOMAIN_NAME]"
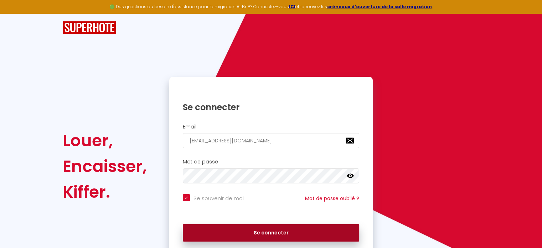
click at [259, 230] on button "Se connecter" at bounding box center [271, 233] width 177 height 18
checkbox input "true"
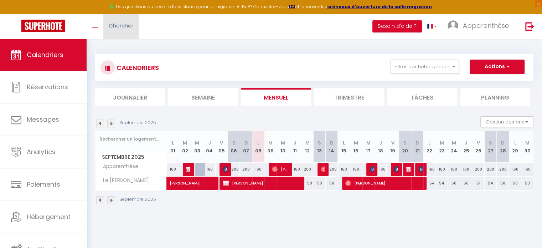
click at [113, 27] on span "Chercher" at bounding box center [121, 25] width 25 height 7
paste input "6688392"
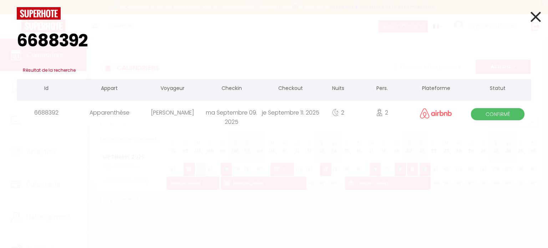
type input "6688392"
click at [235, 116] on div "ma Septembre 09. 2025" at bounding box center [231, 112] width 59 height 23
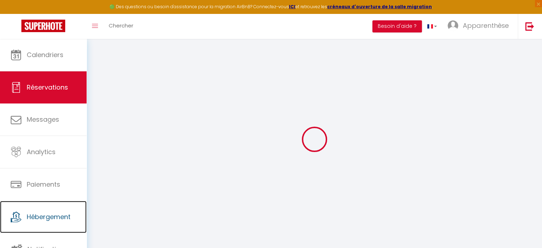
select select
checkbox input "false"
select select
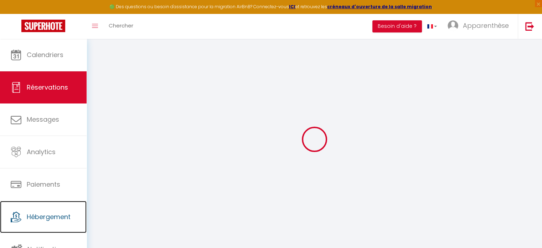
select select
checkbox input "false"
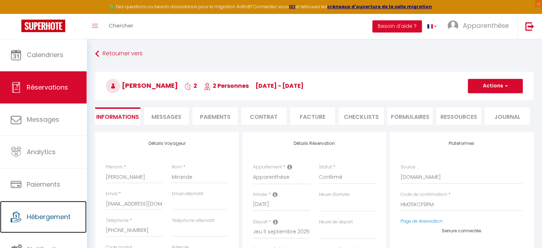
select select
type input "8.01"
select select
checkbox input "false"
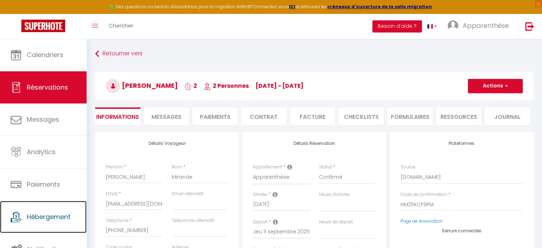
select select
checkbox input "false"
select select
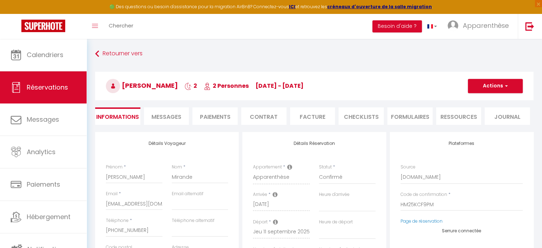
click at [174, 113] on span "Messages" at bounding box center [167, 117] width 30 height 8
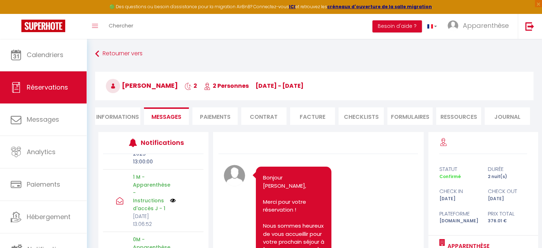
scroll to position [90, 0]
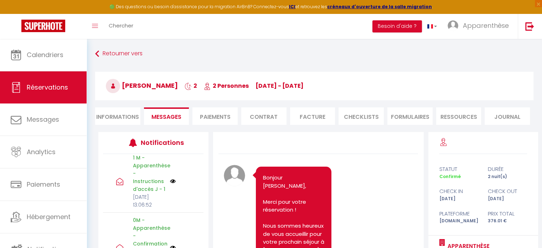
click at [170, 184] on img at bounding box center [173, 181] width 6 height 6
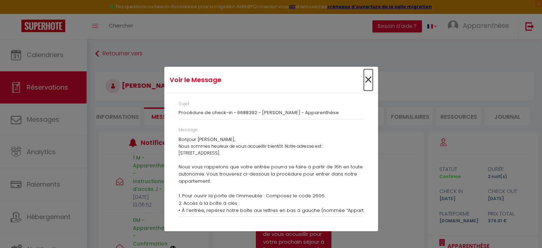
click at [364, 78] on span "×" at bounding box center [368, 79] width 9 height 21
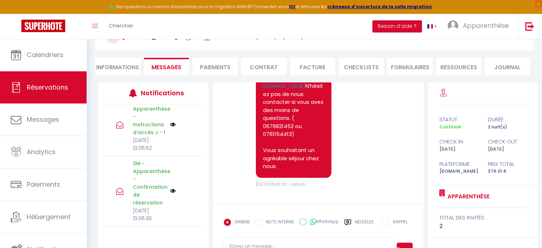
scroll to position [136, 0]
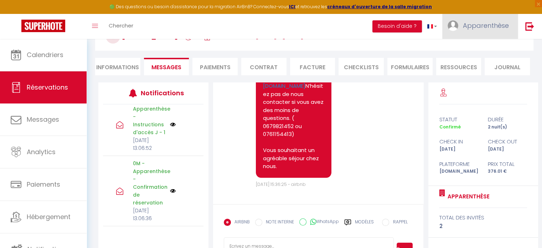
click at [484, 17] on link "Apparenthèse" at bounding box center [480, 26] width 76 height 25
click at [484, 47] on link "Paramètres" at bounding box center [489, 50] width 53 height 12
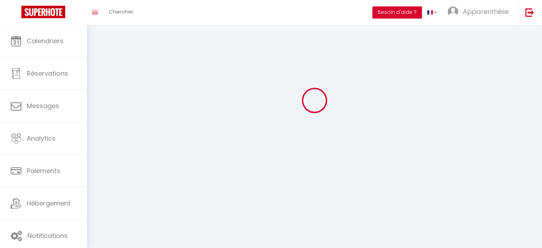
type input "Apparenthèse"
type input "Love Room"
type input "0761154413"
type input "11 rue de l'université"
type input "86000"
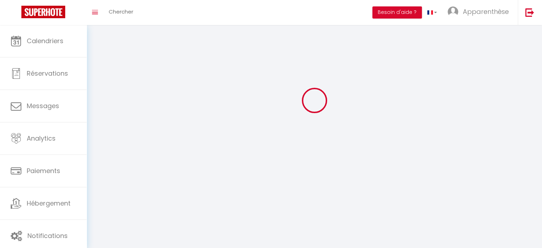
type input "[GEOGRAPHIC_DATA]"
type input "qKPUgPyEpOKX0ltlQyhEgUD81"
type input "R7WpWhzGyZBlFDAajkFyHOjc4"
type input "https://app.superhote.com/#/get-available-rentals/R7WpWhzGyZBlFDAajkFyHOjc4"
select select "28"
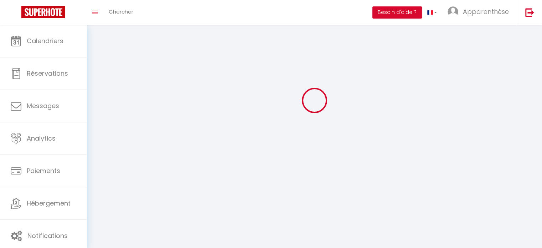
select select "fr"
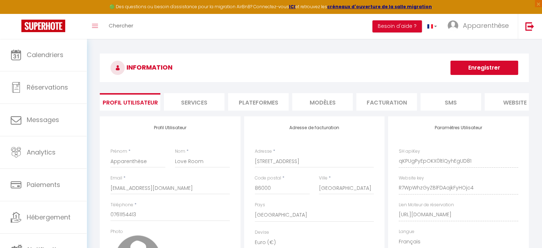
click at [260, 98] on li "Plateformes" at bounding box center [258, 101] width 61 height 17
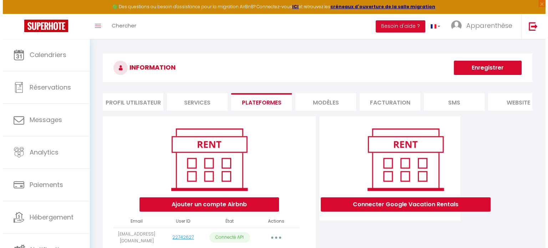
scroll to position [43, 0]
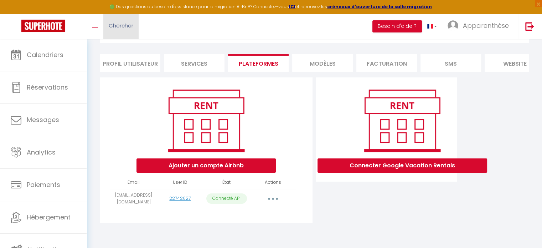
click at [132, 25] on span "Chercher" at bounding box center [121, 25] width 25 height 7
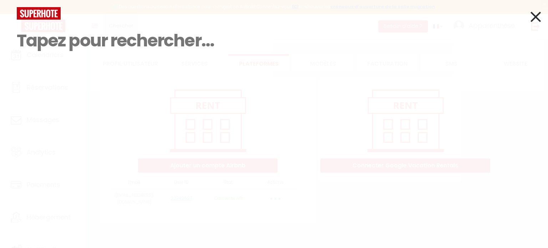
paste input "6688392"
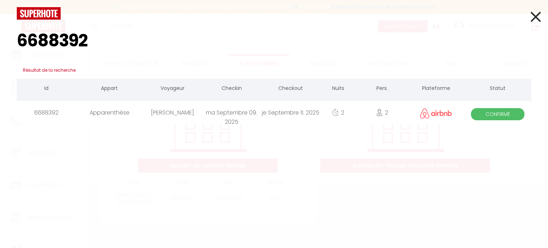
type input "6688392"
click at [223, 113] on div "ma Septembre 09. 2025" at bounding box center [231, 112] width 59 height 23
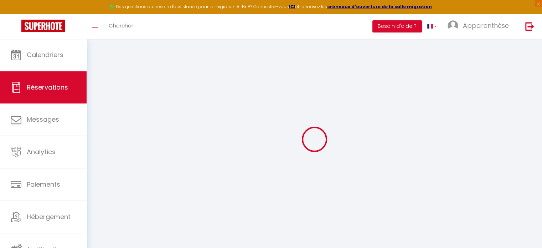
select select
checkbox input "false"
select select
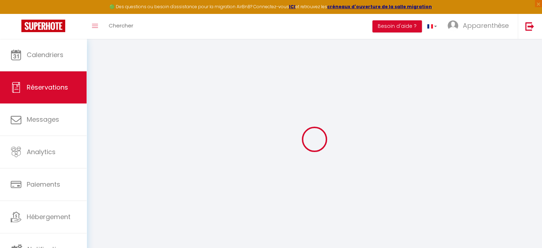
select select
checkbox input "false"
select select
type input "8.01"
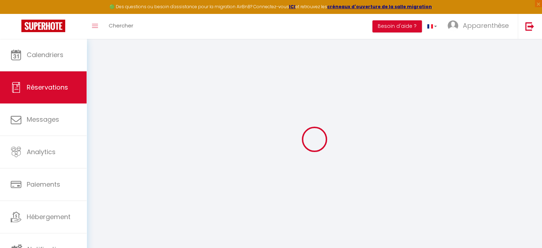
select select
checkbox input "false"
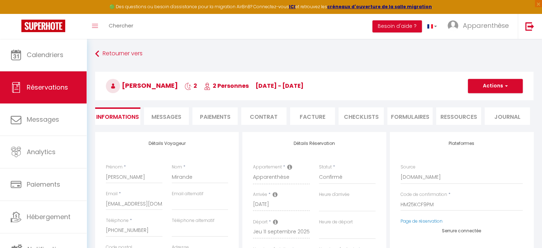
select select
checkbox input "false"
select select
click at [161, 121] on li "Messages" at bounding box center [166, 115] width 45 height 17
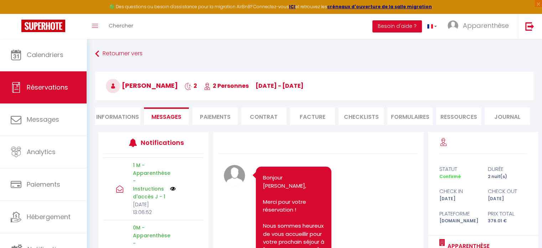
scroll to position [83, 0]
drag, startPoint x: 128, startPoint y: 165, endPoint x: 148, endPoint y: 204, distance: 44.0
click at [148, 204] on div "1 M - Apparenthèse - Instructions d'accès J - 1 Lun 08 Septembre 2025 13:06:52" at bounding box center [149, 188] width 42 height 55
copy p "1 M - Apparenthèse - Instructions d'accès J - 1"
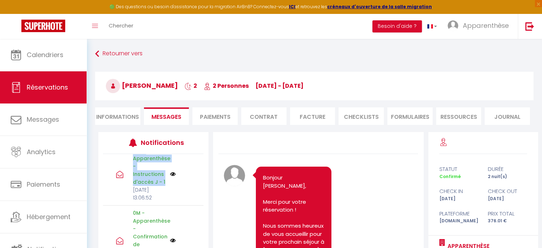
scroll to position [24, 0]
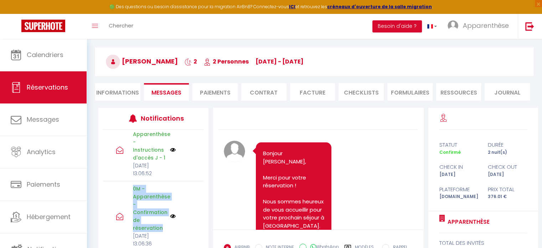
drag, startPoint x: 130, startPoint y: 172, endPoint x: 165, endPoint y: 212, distance: 53.1
click at [165, 212] on div "0M - Apparenthèse - Confirmation de réservation Lun 08 Septembre 2025 13:06:36" at bounding box center [149, 216] width 42 height 63
copy p "0M - Apparenthèse - Confirmation de réservation"
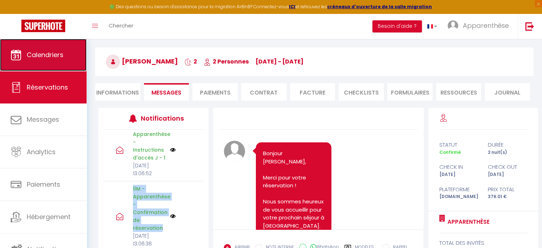
click at [35, 51] on span "Calendriers" at bounding box center [45, 54] width 37 height 9
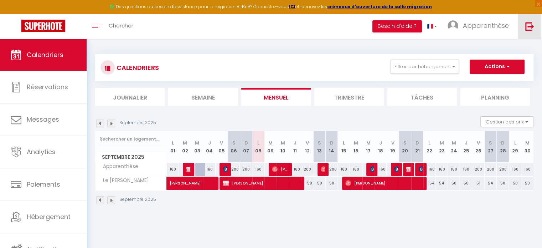
click at [535, 23] on link at bounding box center [530, 26] width 24 height 25
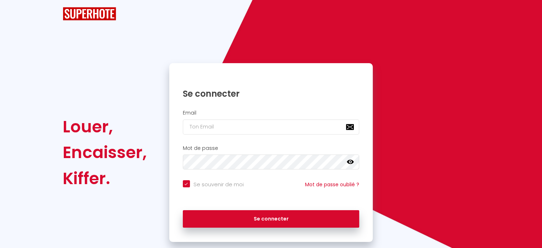
checkbox input "true"
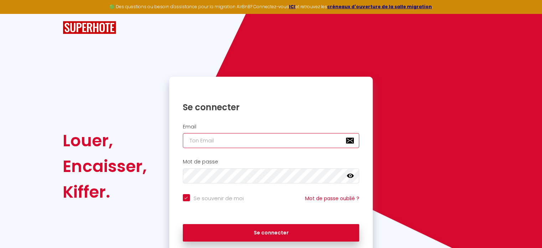
paste input "thbouche@gmail.com"
type input "thbouche@gmail.com"
checkbox input "true"
click at [265, 142] on input "thbouche@gmail.com" at bounding box center [271, 140] width 177 height 15
type input "thbouche@gmail.com"
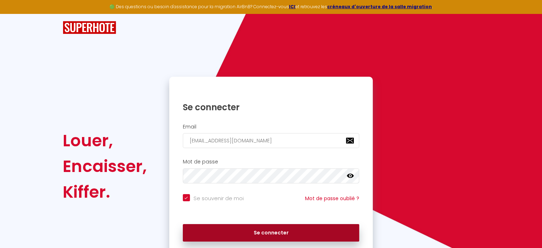
click at [268, 231] on button "Se connecter" at bounding box center [271, 233] width 177 height 18
checkbox input "true"
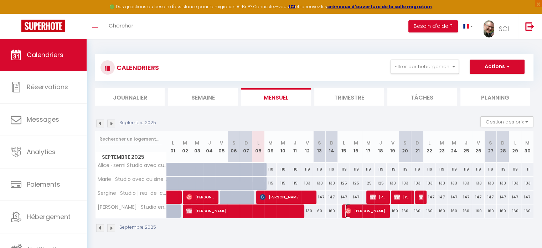
click at [368, 207] on span "Sandrine Rousseau" at bounding box center [366, 211] width 40 height 14
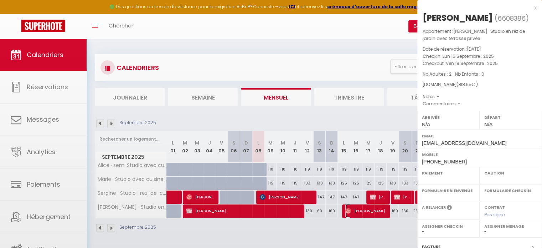
select select "OK"
select select "0"
select select "1"
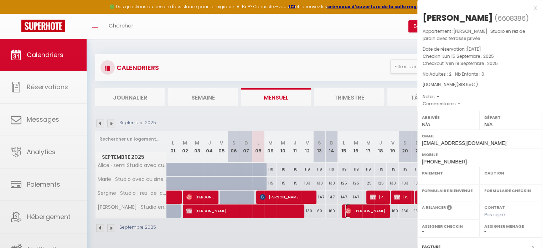
select select
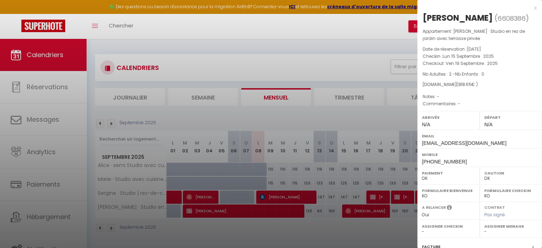
click at [498, 23] on span "6608386" at bounding box center [512, 18] width 28 height 9
copy span "6608386"
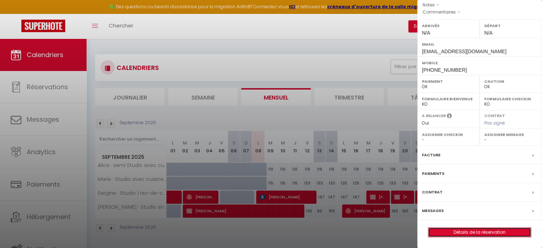
click at [459, 227] on link "Détails de la réservation" at bounding box center [480, 231] width 103 height 9
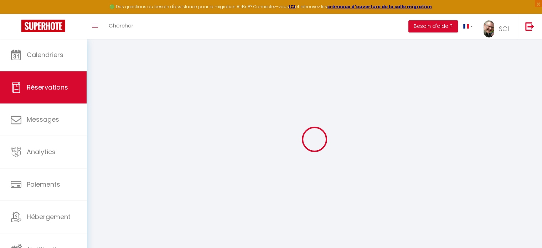
type input "Sandrine"
type input "Rousseau"
type input "faslzxrodcsnpowtan2vfdaw9shz@reply.superhote.com"
type input "+33689431589"
select select
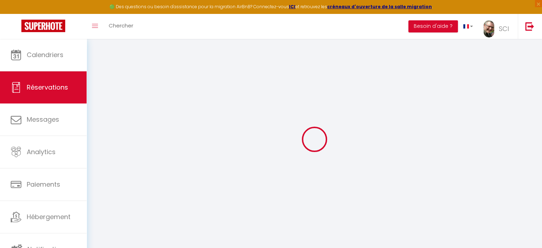
type input "47.95"
select select "15983"
select select "1"
select select
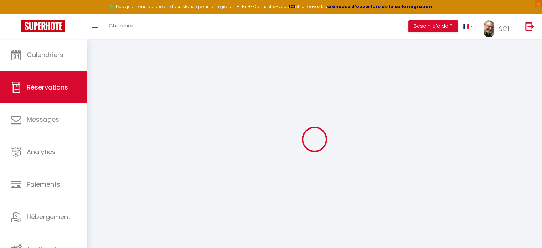
type input "2"
select select "12"
select select
type input "804"
checkbox input "false"
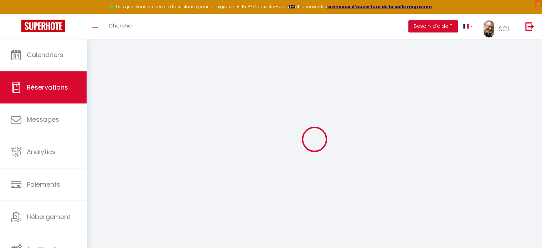
type input "537.6"
select select "1"
type input "0"
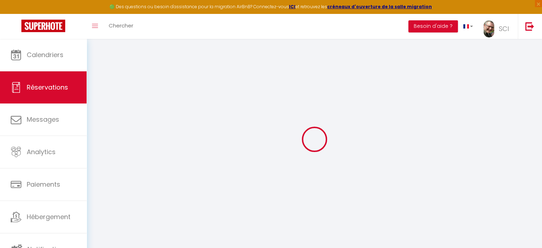
select select
select select "15"
checkbox input "false"
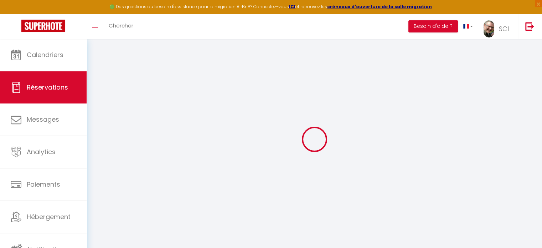
select select
checkbox input "false"
select select
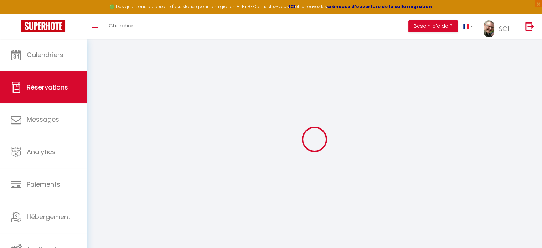
select select
checkbox input "false"
select select
type input "14.65"
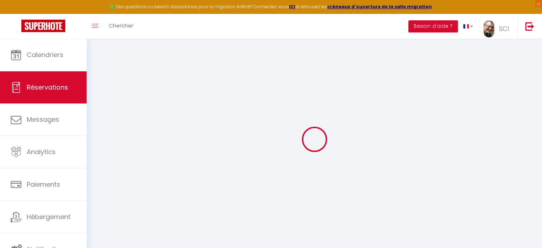
select select
checkbox input "false"
select select
checkbox input "false"
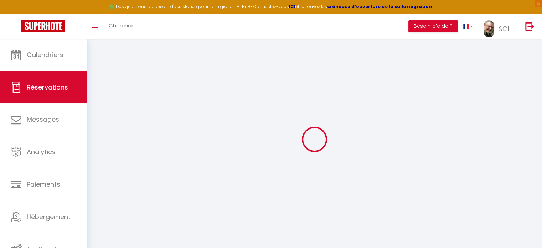
select select
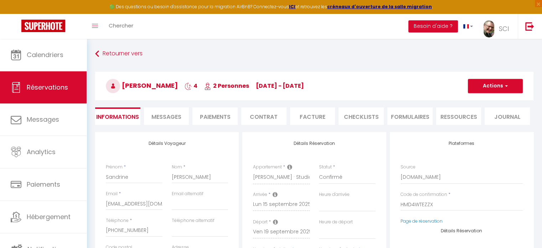
click at [214, 117] on li "Paiements" at bounding box center [215, 115] width 45 height 17
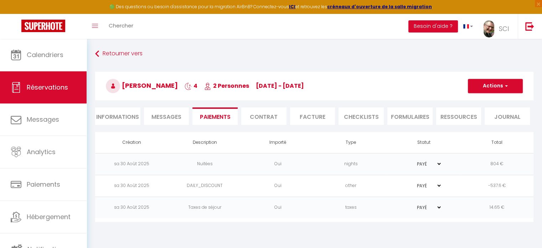
click at [131, 111] on li "Informations" at bounding box center [117, 115] width 45 height 17
select select
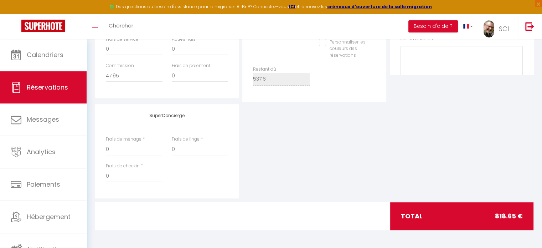
scroll to position [288, 0]
click at [532, 30] on img at bounding box center [530, 26] width 9 height 9
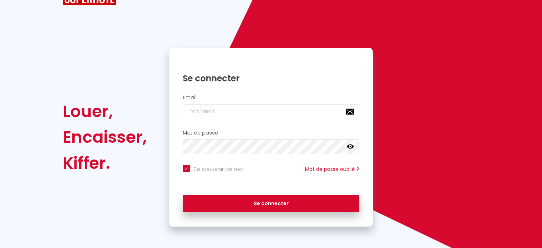
scroll to position [29, 0]
checkbox input "true"
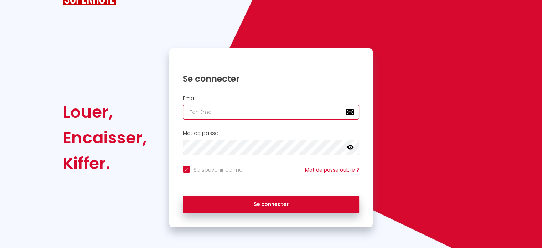
paste input "info@guideproperty.fr"
type input "info@guideproperty.fr"
checkbox input "true"
click at [244, 116] on input "info@guideproperty.fr" at bounding box center [271, 111] width 177 height 15
type input "info@guideproperty.fr"
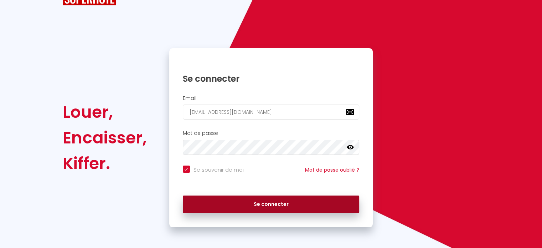
click at [267, 206] on button "Se connecter" at bounding box center [271, 204] width 177 height 18
checkbox input "true"
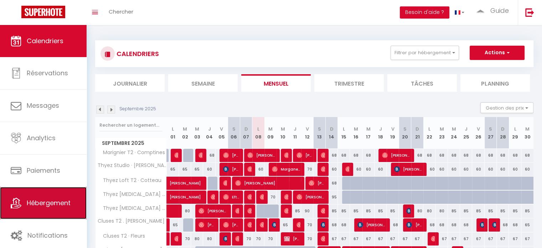
click at [50, 206] on span "Hébergement" at bounding box center [49, 202] width 44 height 9
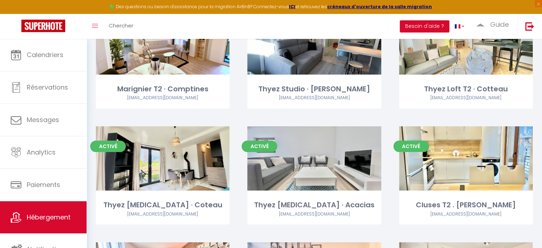
scroll to position [82, 0]
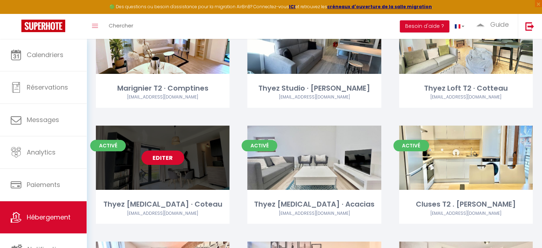
click at [164, 154] on link "Editer" at bounding box center [163, 157] width 43 height 14
click at [169, 162] on link "Editer" at bounding box center [163, 157] width 43 height 14
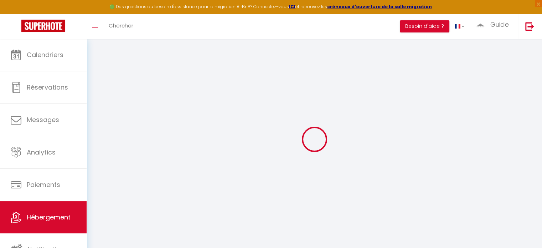
select select "4574-1438447482983693469"
select select "+ 15 %"
select select "+ 18 %"
select select "+ 5 %"
select select
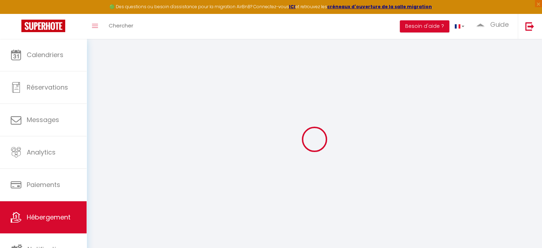
checkbox input "false"
select select "365"
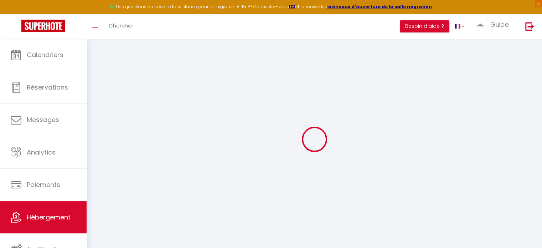
select select
select select "EUR"
select select
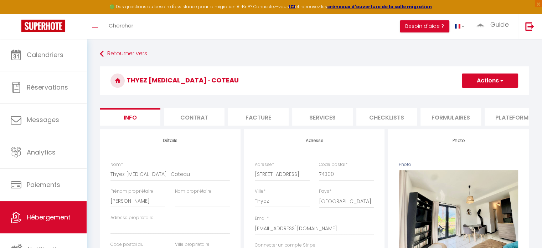
click at [503, 117] on li "Plateformes" at bounding box center [515, 116] width 61 height 17
select select
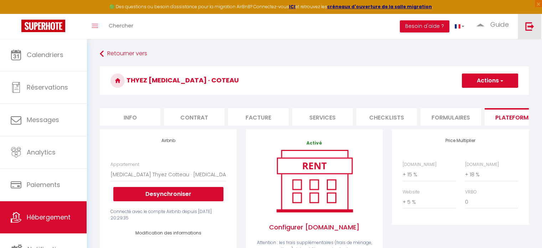
click at [529, 27] on img at bounding box center [530, 26] width 9 height 9
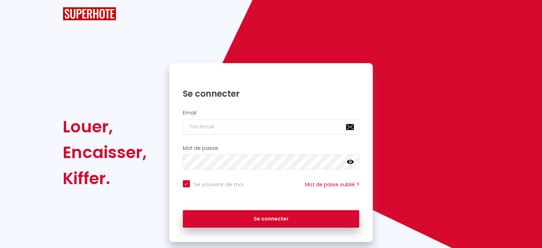
checkbox input "true"
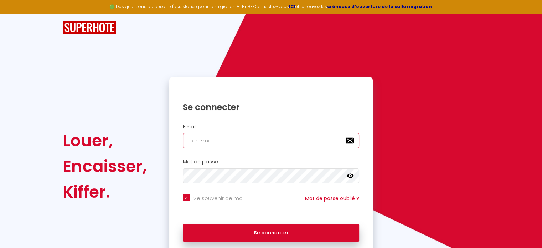
paste input "maurena.grosset@myicn.fr"
type input "maurena.grosset@myicn.fr"
checkbox input "true"
click at [255, 145] on input "maurena.grosset@myicn.fr" at bounding box center [271, 140] width 177 height 15
type input "maurena.grosset@myicn.fr"
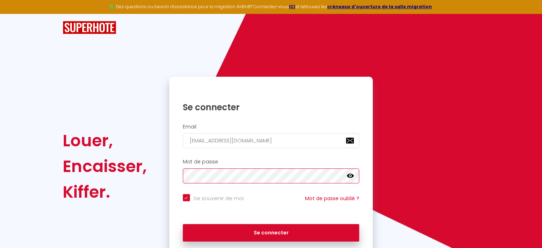
checkbox input "true"
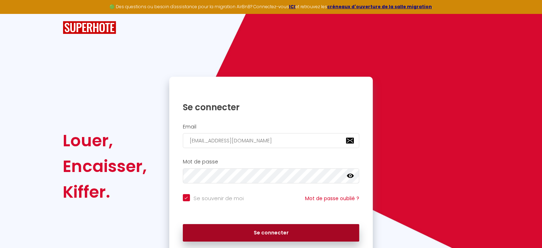
click at [260, 235] on button "Se connecter" at bounding box center [271, 233] width 177 height 18
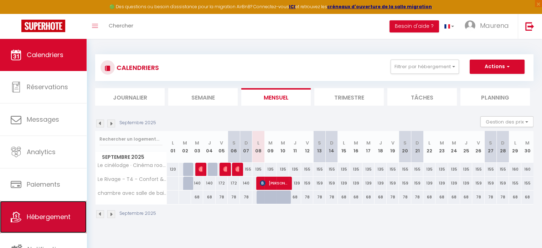
click at [50, 217] on span "Hébergement" at bounding box center [49, 216] width 44 height 9
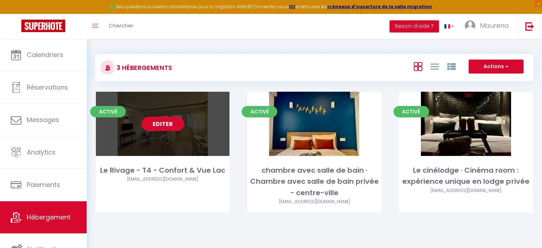
click at [168, 129] on link "Editer" at bounding box center [163, 124] width 43 height 14
select select "3"
select select "2"
select select "1"
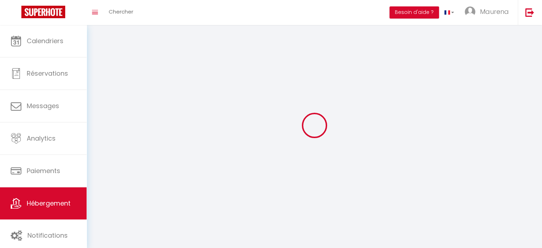
select select
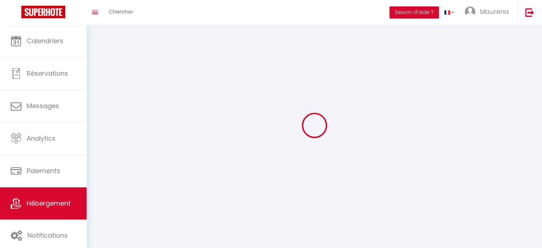
checkbox input "false"
select select
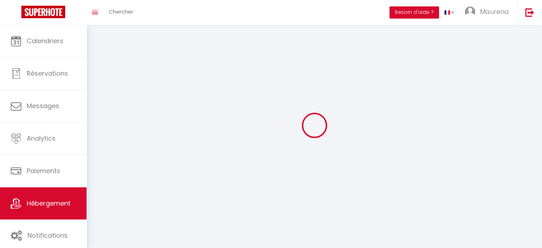
select select
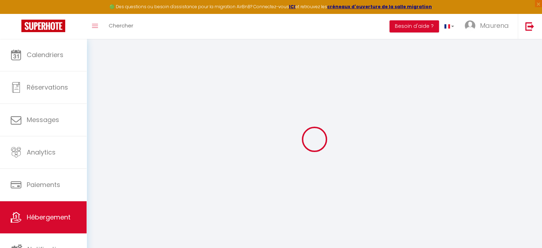
select select
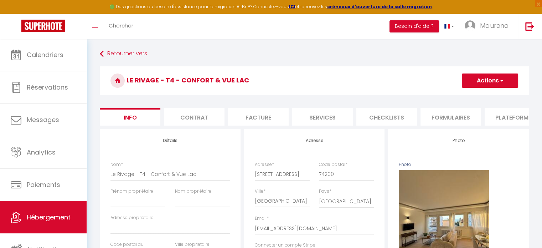
checkbox input "false"
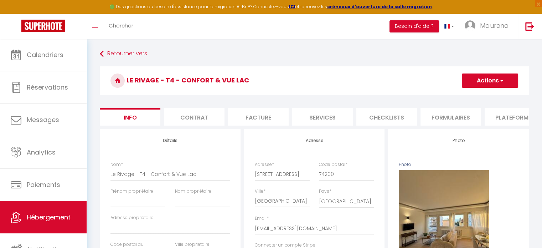
checkbox input "false"
click at [507, 119] on li "Plateformes" at bounding box center [515, 116] width 61 height 17
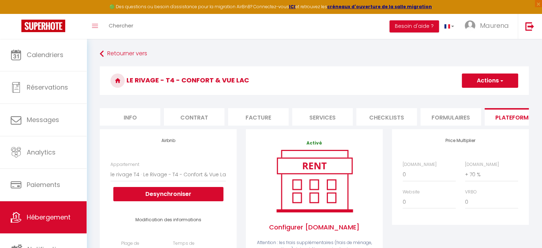
select select
click at [326, 112] on li "Services" at bounding box center [322, 116] width 61 height 17
select select
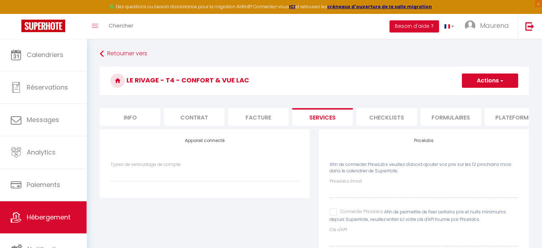
scroll to position [41, 0]
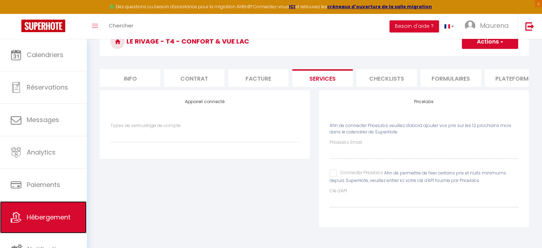
click at [54, 214] on span "Hébergement" at bounding box center [49, 217] width 44 height 9
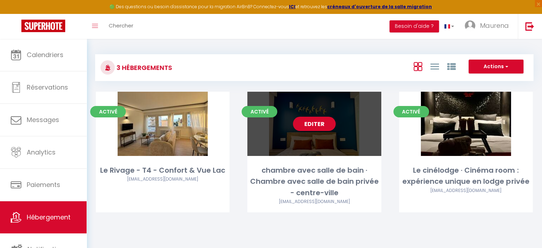
click at [310, 126] on link "Editer" at bounding box center [314, 124] width 43 height 14
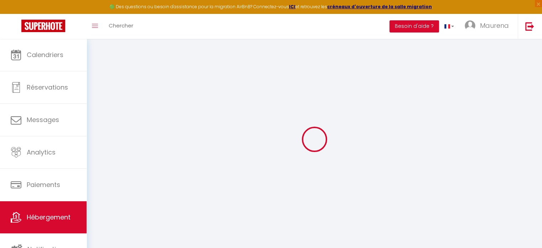
select select "16:00"
select select "23:45"
select select "11:00"
select select "30"
select select "120"
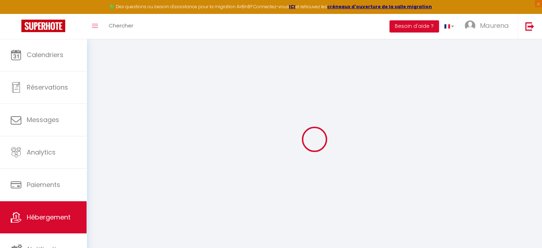
checkbox input "false"
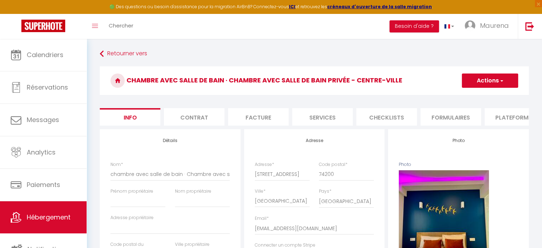
checkbox input "false"
click at [314, 113] on li "Services" at bounding box center [322, 116] width 61 height 17
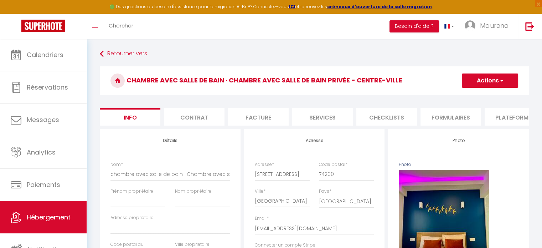
select select
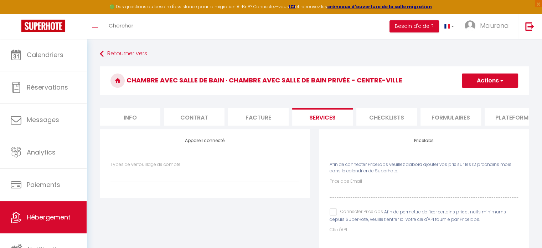
scroll to position [41, 0]
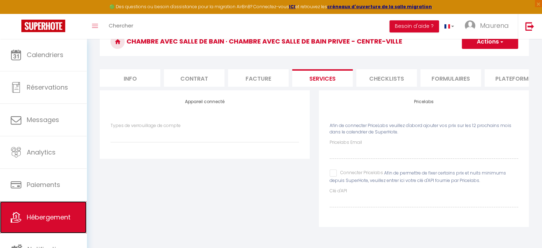
click at [42, 214] on span "Hébergement" at bounding box center [49, 217] width 44 height 9
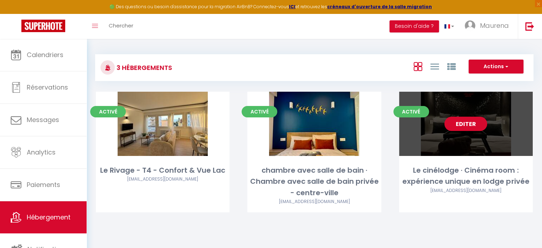
click at [458, 123] on link "Editer" at bounding box center [466, 124] width 43 height 14
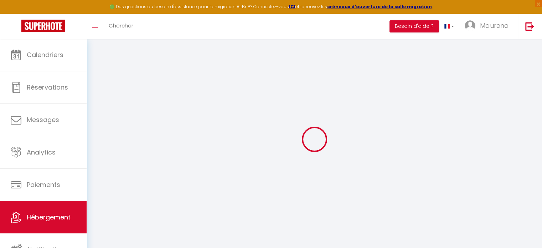
select select "Nuki"
select select
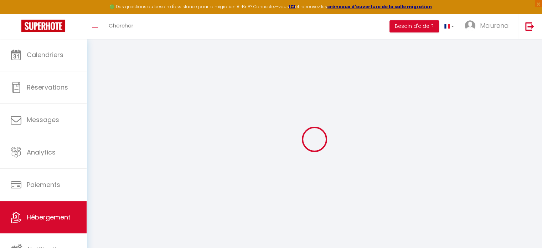
select select
checkbox input "false"
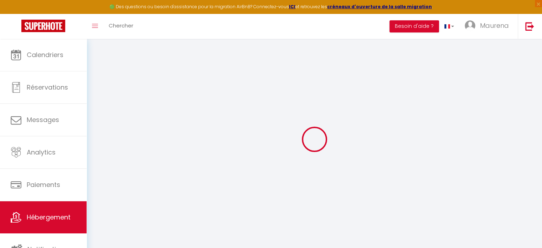
select select "52355"
select select
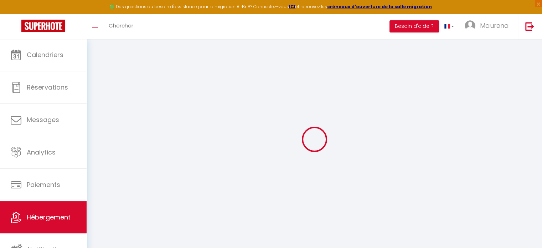
select select
checkbox input "false"
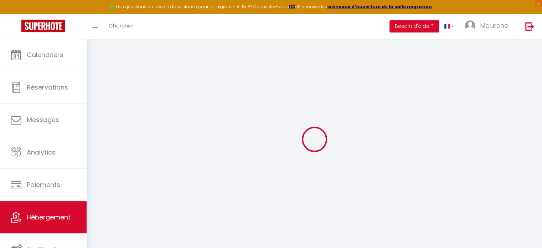
checkbox input "false"
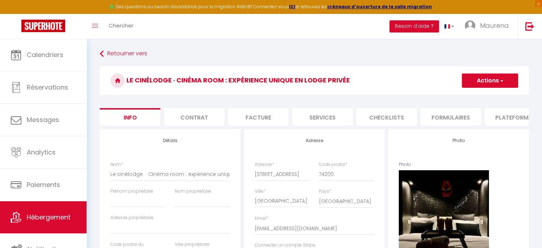
click at [327, 118] on li "Services" at bounding box center [322, 116] width 61 height 17
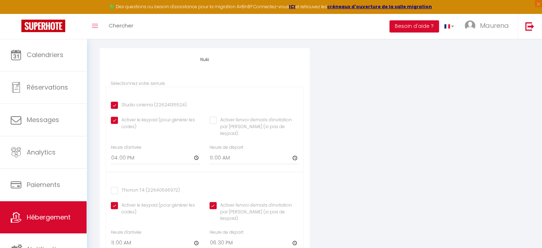
scroll to position [227, 0]
click at [539, 37] on link at bounding box center [530, 26] width 24 height 25
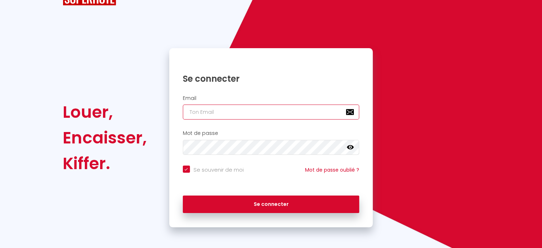
click at [248, 110] on input "email" at bounding box center [271, 111] width 177 height 15
paste input "makena.conciergerie@gmail.com"
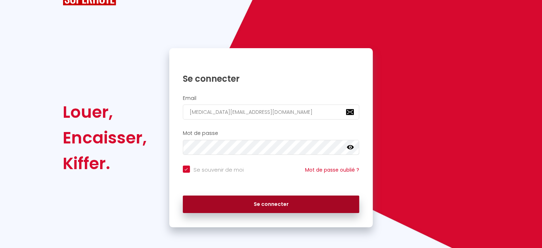
click at [266, 208] on button "Se connecter" at bounding box center [271, 204] width 177 height 18
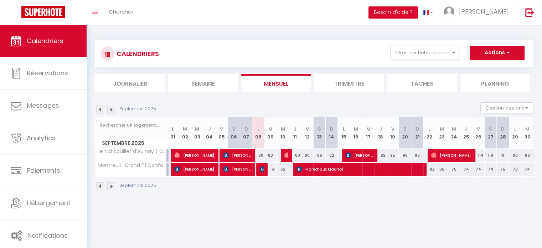
click at [432, 208] on body "🟢 Des questions ou besoin d'assistance pour la migration AirBnB? Connectez-vous…" at bounding box center [271, 149] width 542 height 248
click at [124, 17] on link "Chercher" at bounding box center [120, 12] width 35 height 25
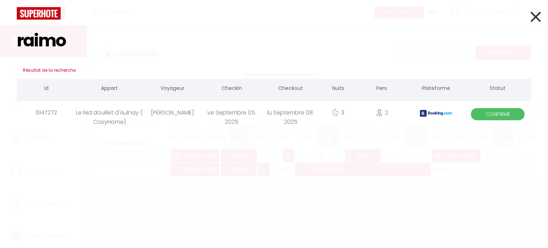
click at [213, 116] on div "ve Septembre 05. 2025" at bounding box center [231, 112] width 59 height 23
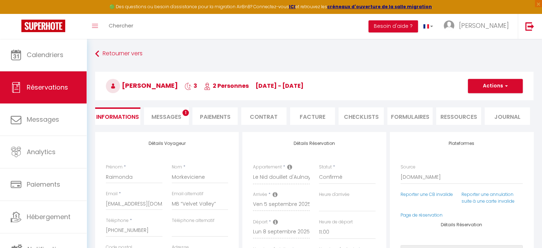
click at [206, 111] on li "Paiements" at bounding box center [215, 115] width 45 height 17
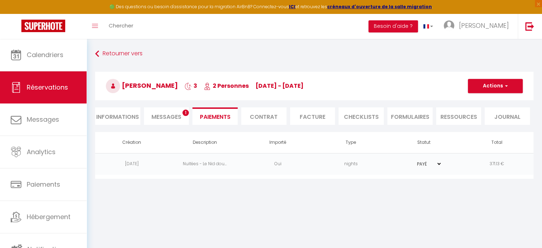
click at [162, 114] on span "Messages" at bounding box center [167, 117] width 30 height 8
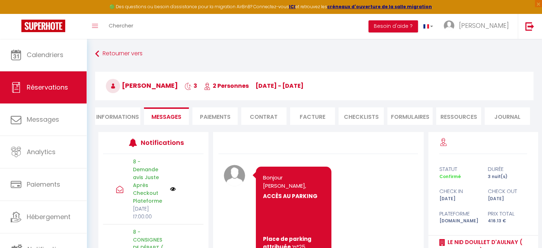
click at [323, 115] on li "Facture" at bounding box center [312, 115] width 45 height 17
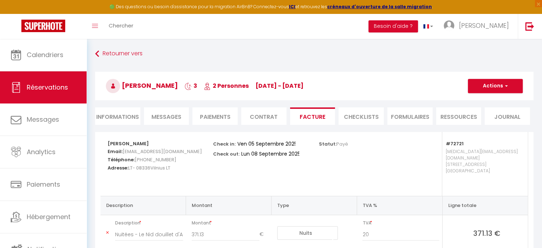
click at [178, 111] on li "Messages" at bounding box center [166, 115] width 45 height 17
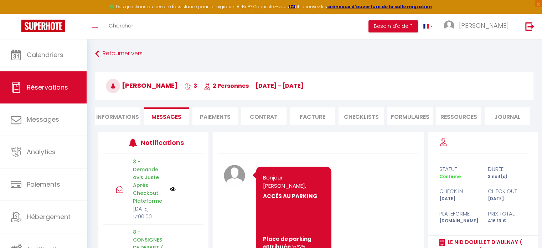
click at [125, 112] on li "Informations" at bounding box center [117, 115] width 45 height 17
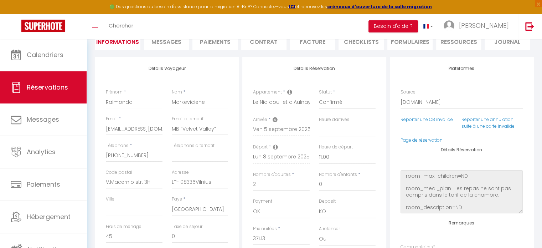
scroll to position [74, 0]
click at [532, 25] on img at bounding box center [530, 26] width 9 height 9
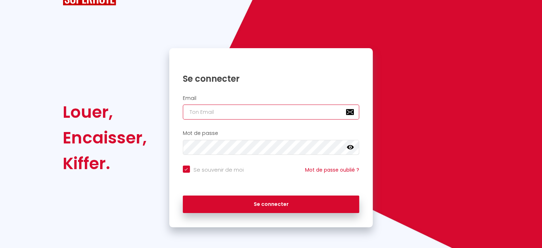
paste input "cdlv.fr@gmail.fr"
click at [251, 112] on input "cdlv.fr@gmail.fr" at bounding box center [271, 111] width 177 height 15
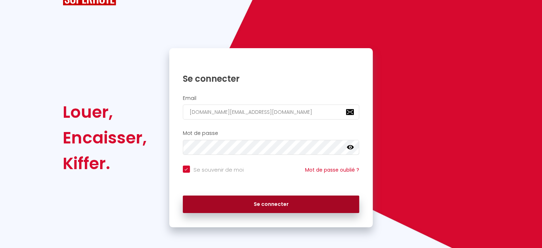
click at [258, 207] on button "Se connecter" at bounding box center [271, 204] width 177 height 18
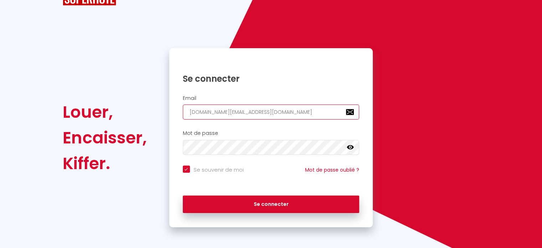
drag, startPoint x: 262, startPoint y: 112, endPoint x: 138, endPoint y: 118, distance: 123.8
click at [138, 118] on div "Louer, Encaisser, Kiffer. Se connecter Email cdlv.fr@gmail.fr Mot de passe fals…" at bounding box center [271, 137] width 426 height 179
paste input "locationmeublee6@gmail.com"
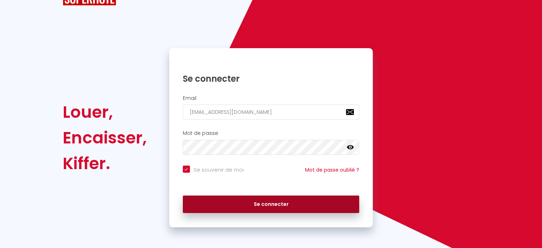
click at [262, 204] on button "Se connecter" at bounding box center [271, 204] width 177 height 18
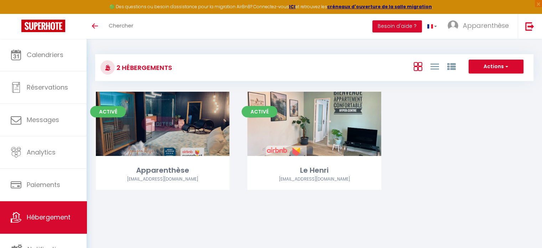
click at [170, 118] on link "Editer" at bounding box center [163, 124] width 43 height 14
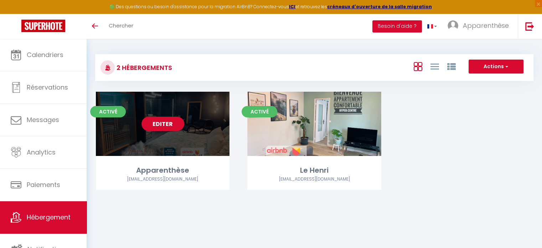
click at [175, 127] on link "Editer" at bounding box center [163, 124] width 43 height 14
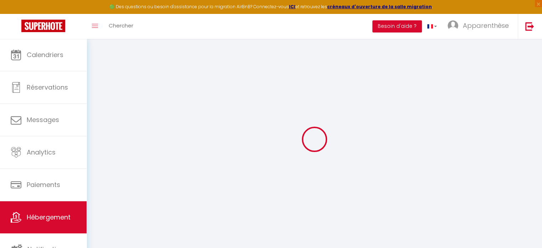
select select
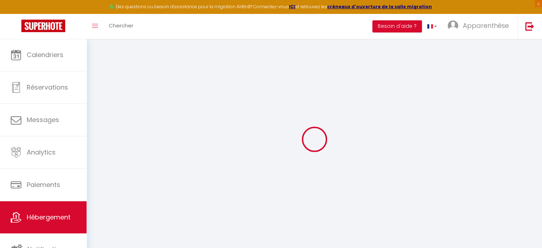
select select
checkbox input "false"
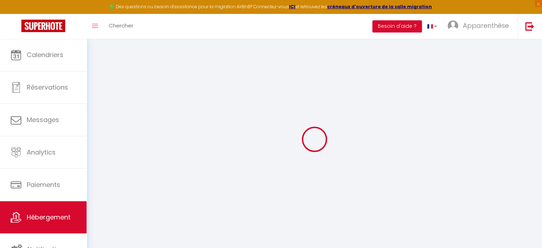
select select
type input "Apparenthèse"
select select "2"
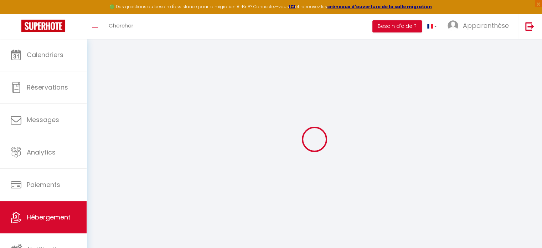
type input "200"
type input "4.00"
type input "500"
select select
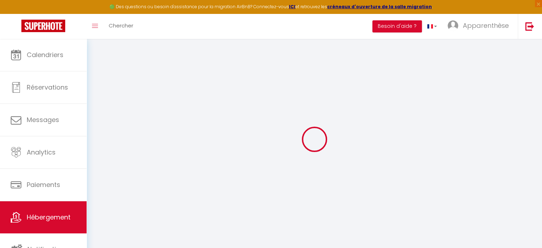
select select
type input "[STREET_ADDRESS]"
type input "86000"
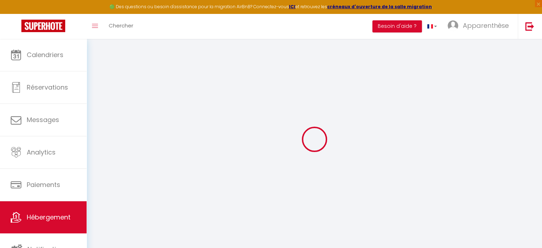
type input "[GEOGRAPHIC_DATA]"
type input "[EMAIL_ADDRESS][DOMAIN_NAME]"
select select "4252"
checkbox input "false"
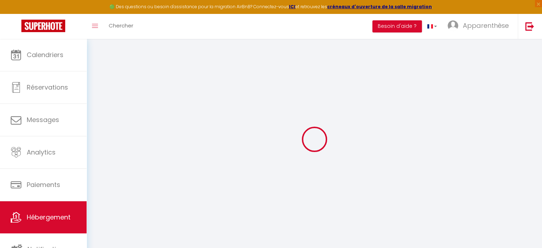
checkbox input "false"
type input "0"
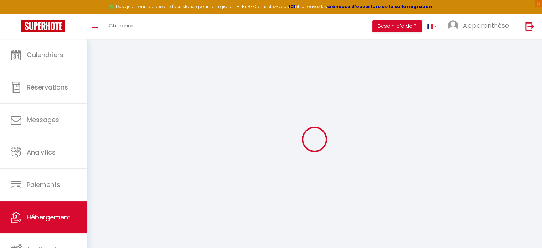
type input "0"
select select
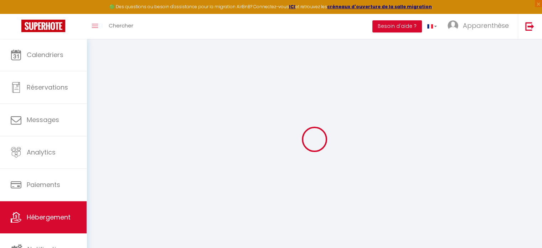
select select
checkbox input "false"
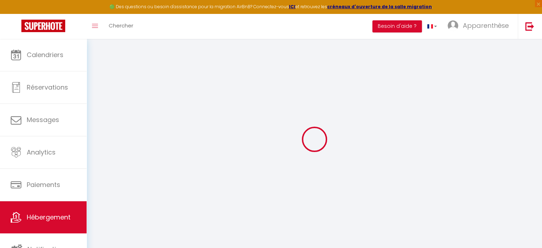
select select
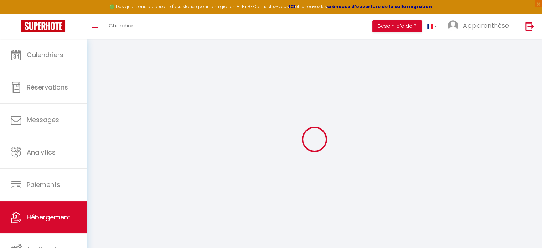
checkbox input "false"
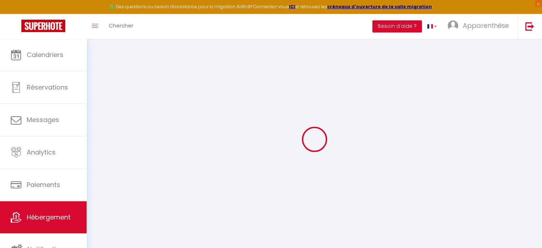
checkbox input "false"
select select
checkbox input "false"
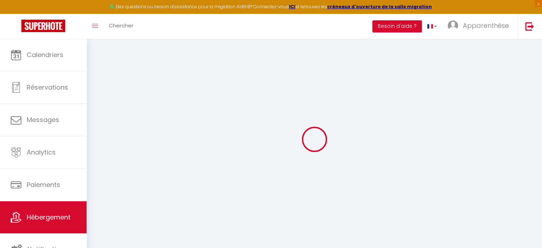
checkbox input "false"
select select "180"
select select "EUR"
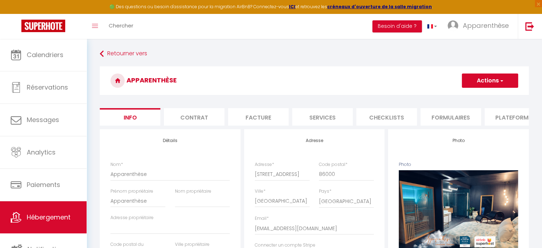
click at [507, 112] on li "Plateformes" at bounding box center [515, 116] width 61 height 17
select select
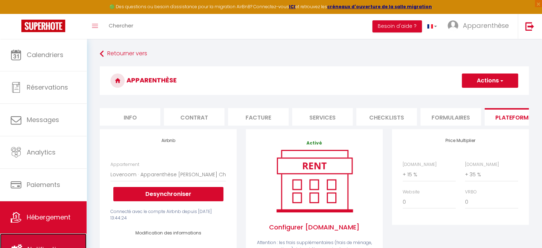
click at [60, 236] on link "Notifications" at bounding box center [43, 249] width 87 height 32
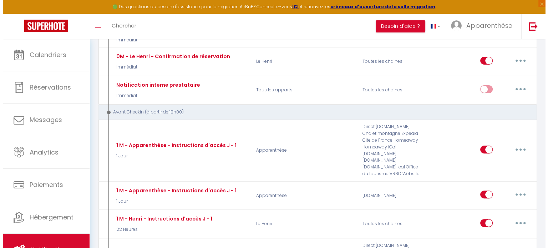
scroll to position [200, 0]
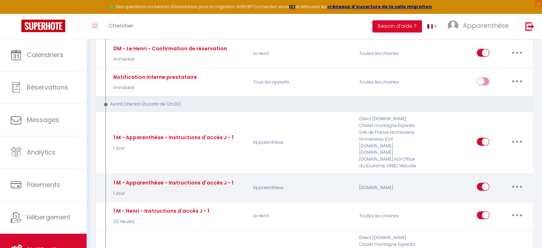
click at [521, 181] on button "button" at bounding box center [517, 186] width 20 height 11
click at [503, 197] on link "Editer" at bounding box center [498, 203] width 53 height 12
type input "1 M - Apparenthèse - Instructions d'accès J - 1"
select select "1 Jour"
select select "if_booking_is_paid"
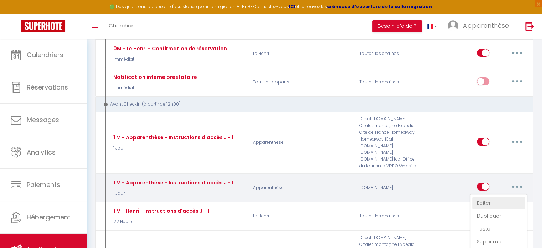
checkbox input "true"
checkbox input "false"
radio input "true"
type input "Procédure de check-in - [BOOKING:ID] - [GUEST:FIRST_NAME] [GUEST:LAST_NAME] - […"
